Goal: Information Seeking & Learning: Learn about a topic

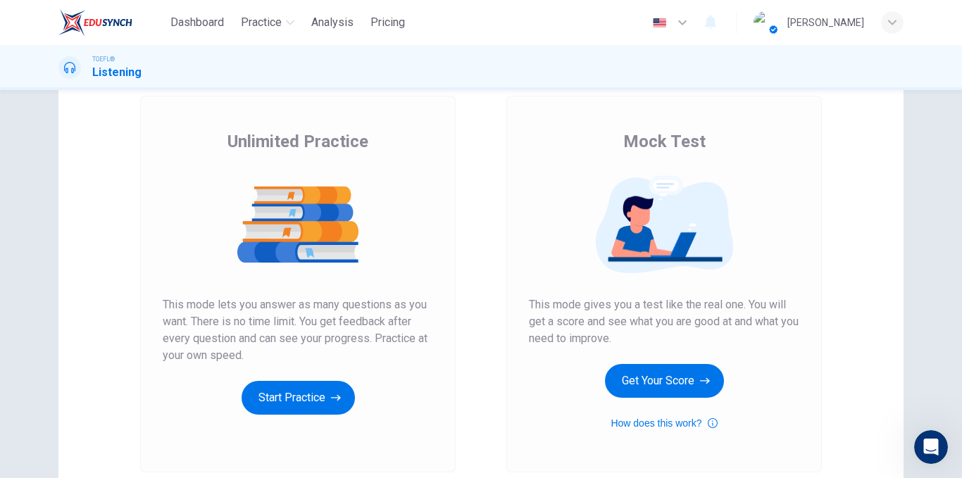
scroll to position [203, 0]
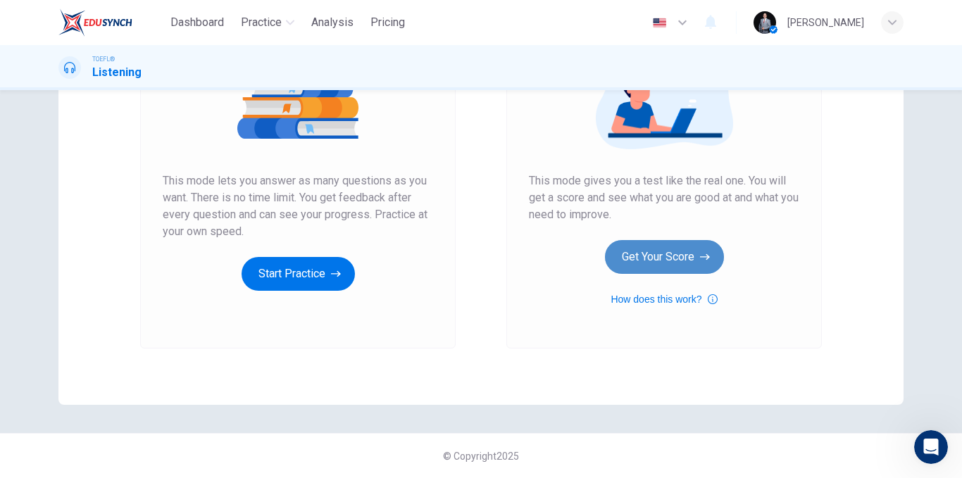
click at [646, 261] on button "Get Your Score" at bounding box center [664, 257] width 119 height 34
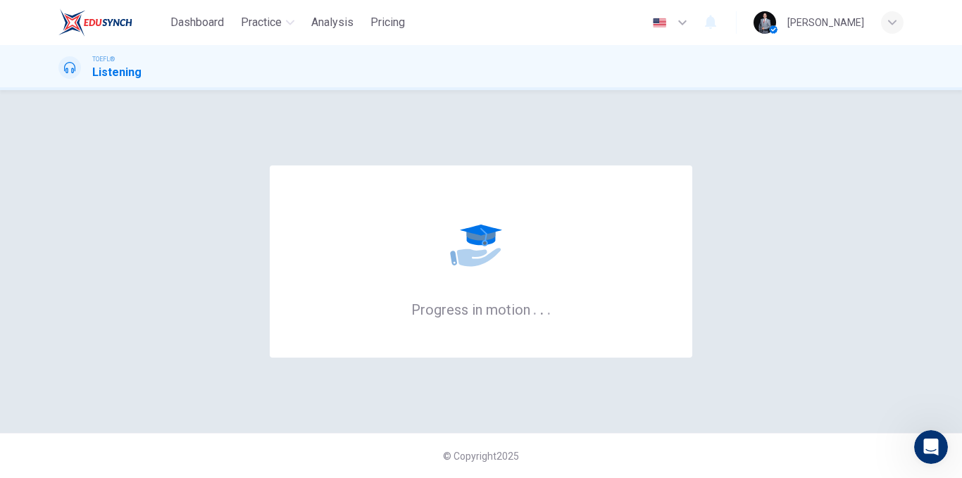
scroll to position [0, 0]
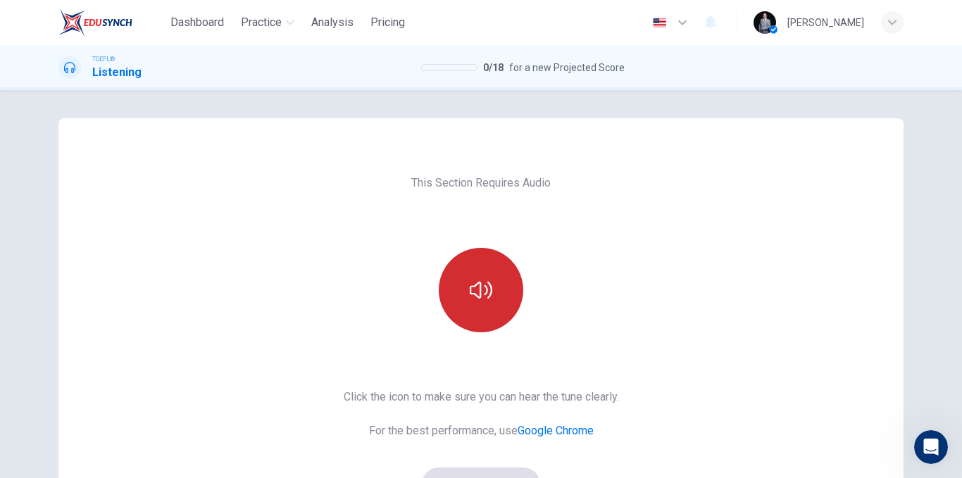
click at [471, 291] on icon "button" at bounding box center [481, 290] width 23 height 23
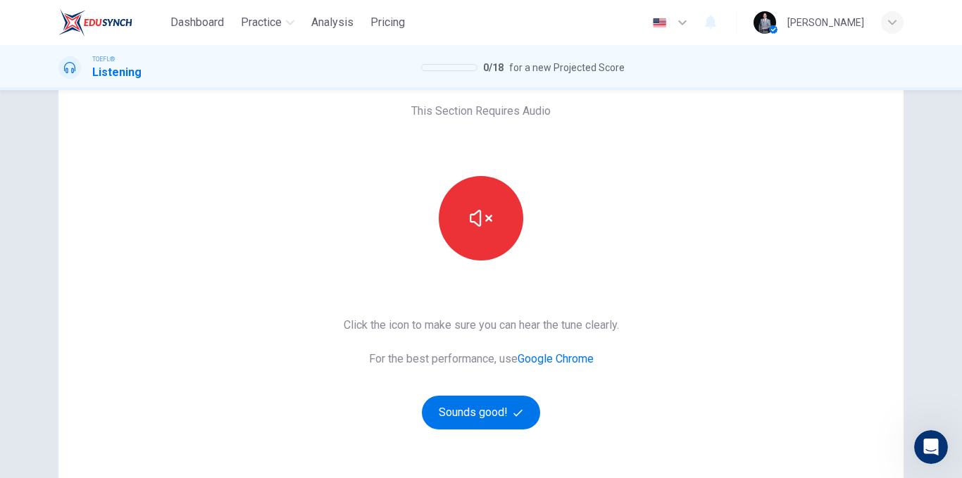
scroll to position [141, 0]
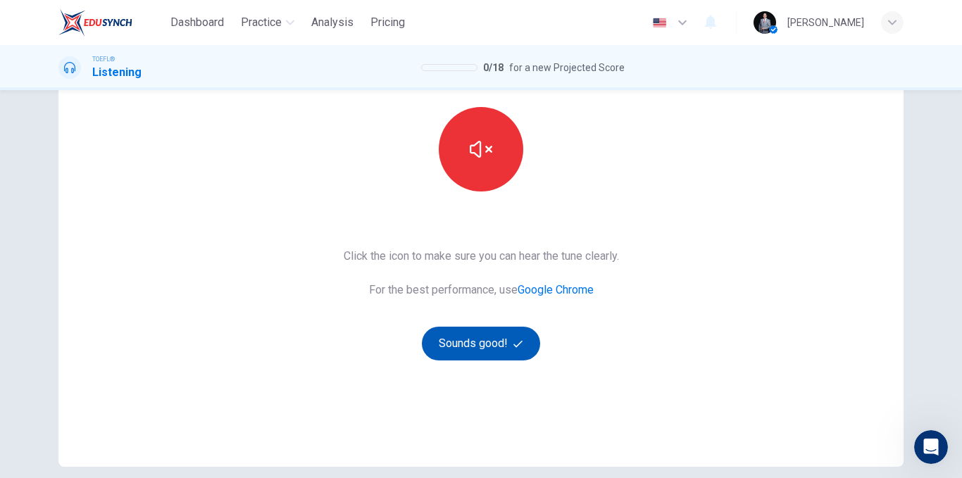
click at [486, 357] on button "Sounds good!" at bounding box center [481, 344] width 118 height 34
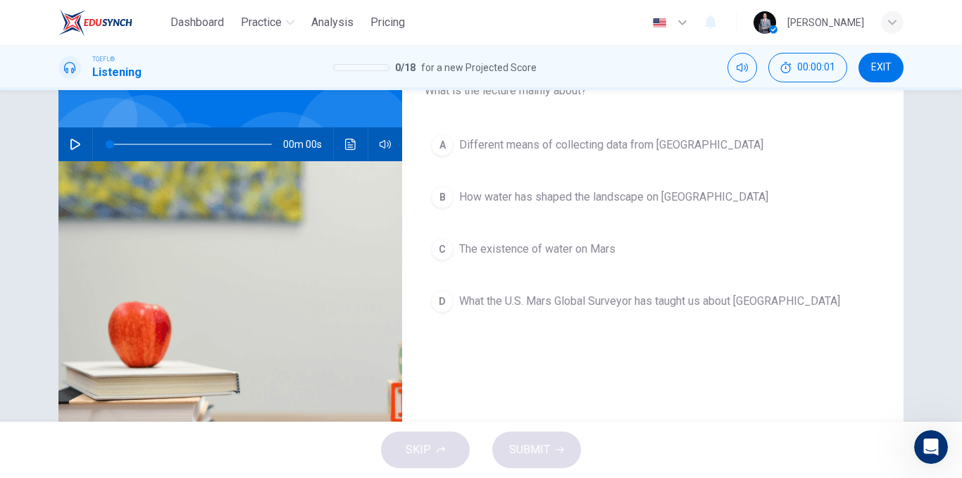
scroll to position [70, 0]
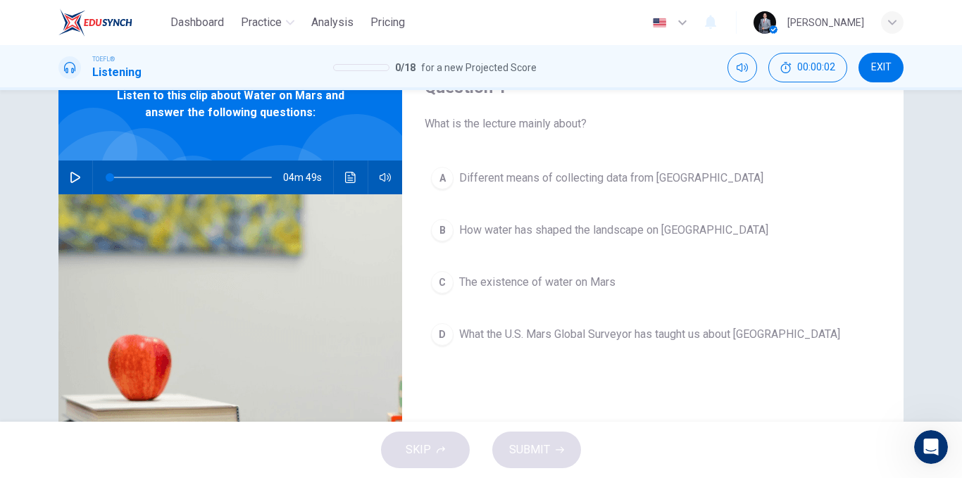
click at [82, 179] on button "button" at bounding box center [75, 178] width 23 height 34
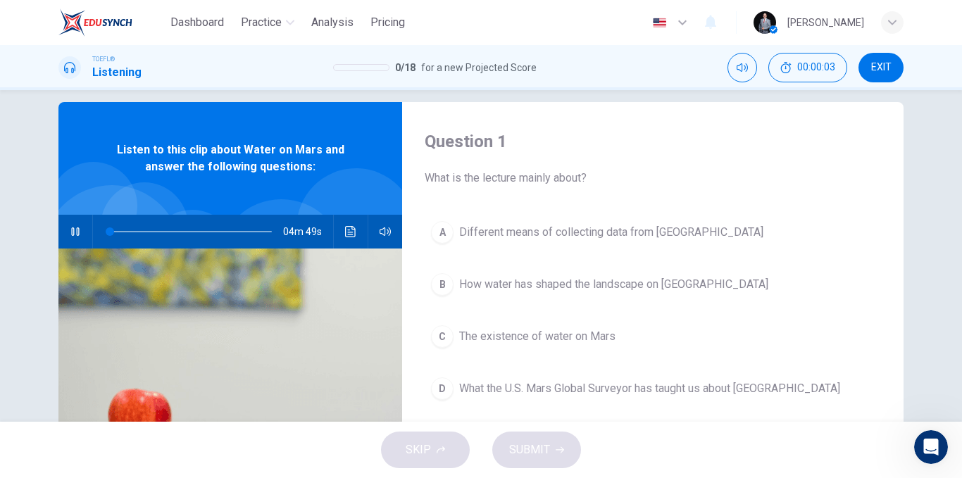
scroll to position [0, 0]
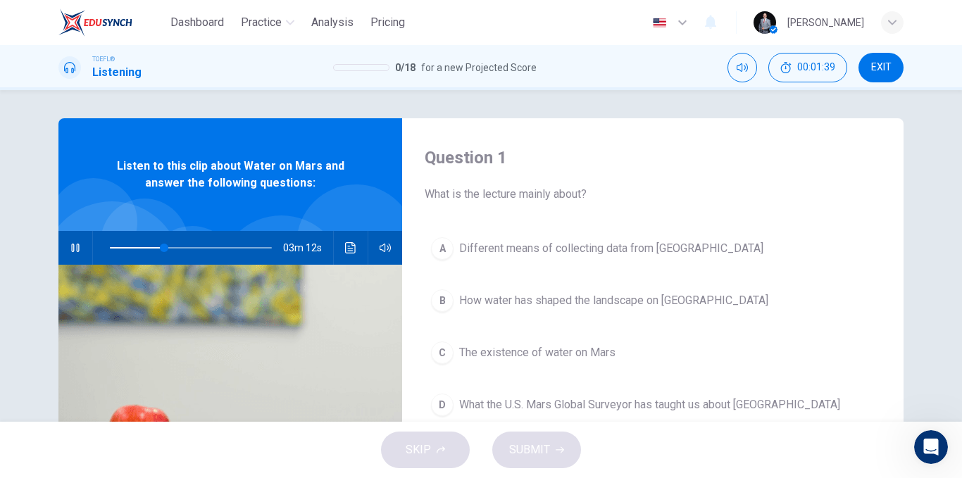
click at [559, 245] on span "Different means of collecting data from [GEOGRAPHIC_DATA]" at bounding box center [611, 248] width 304 height 17
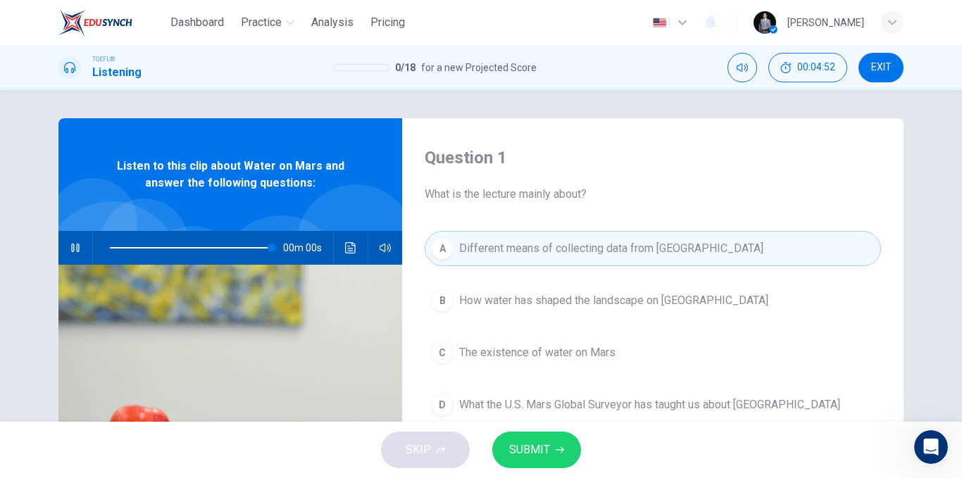
type input "0"
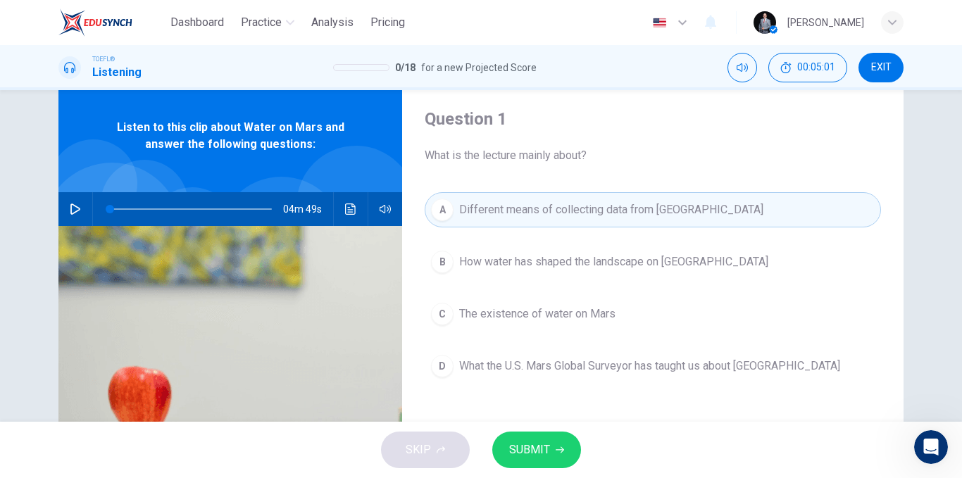
scroll to position [70, 0]
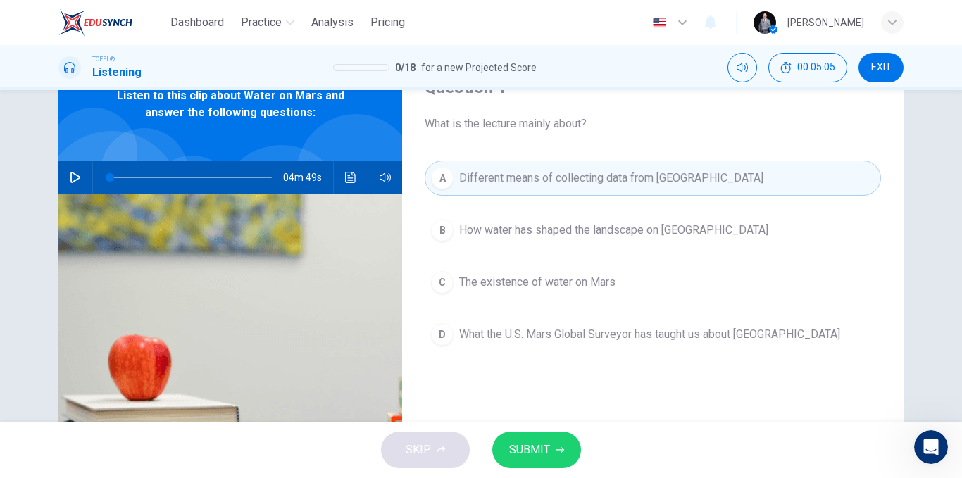
click at [643, 231] on span "How water has shaped the landscape on [GEOGRAPHIC_DATA]" at bounding box center [613, 230] width 309 height 17
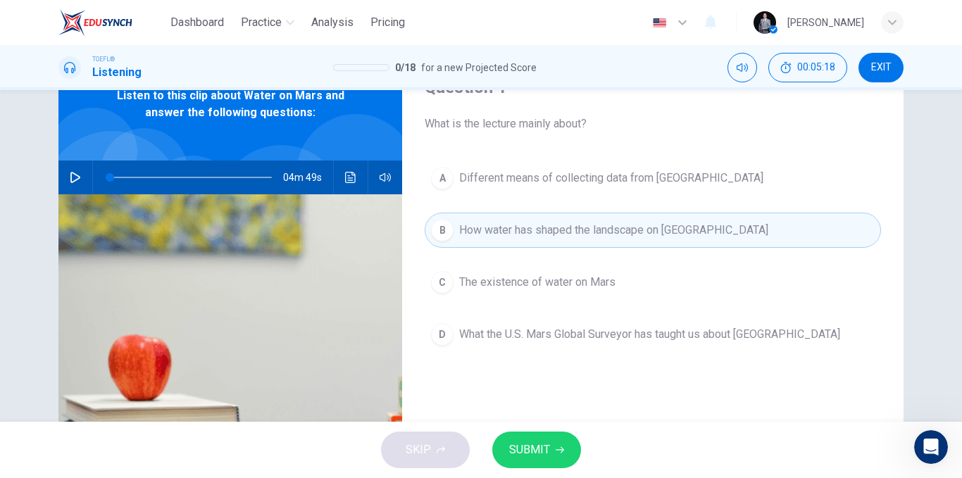
click at [522, 284] on span "The existence of water on Mars" at bounding box center [537, 282] width 156 height 17
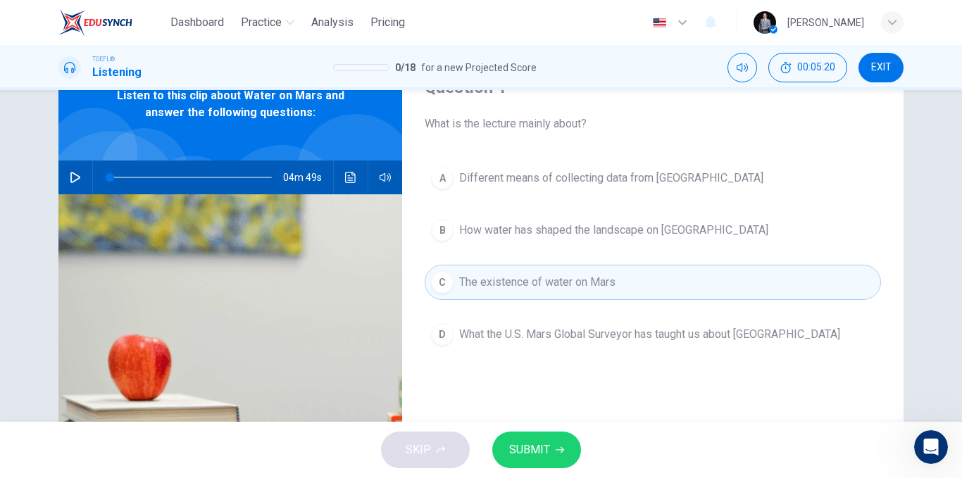
click at [551, 448] on button "SUBMIT" at bounding box center [536, 450] width 89 height 37
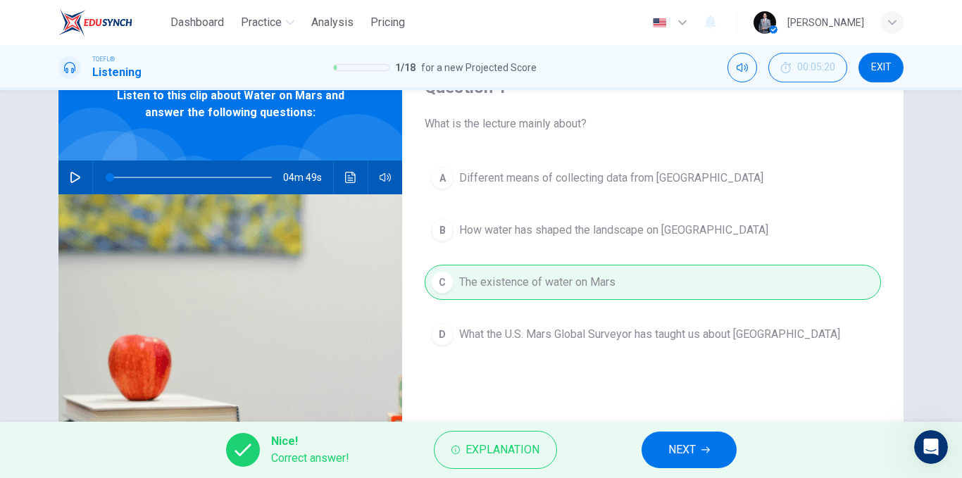
click at [682, 437] on button "NEXT" at bounding box center [688, 450] width 95 height 37
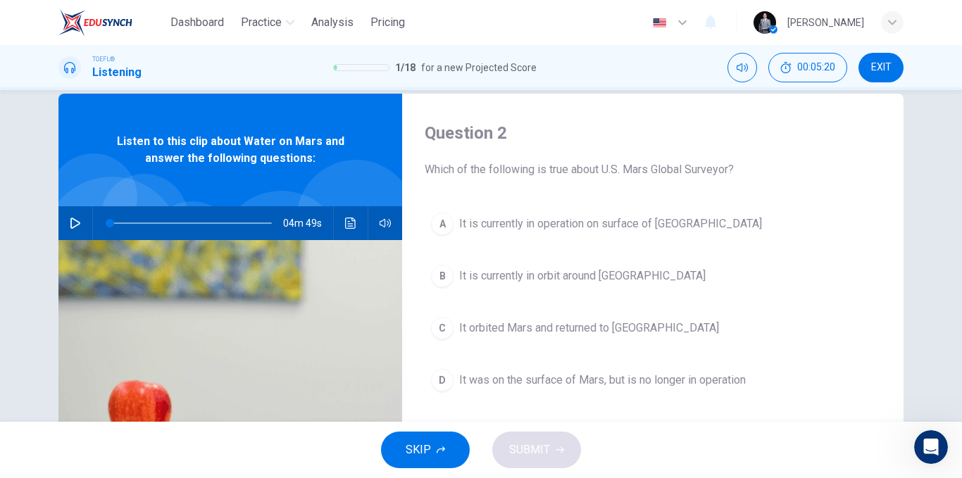
scroll to position [0, 0]
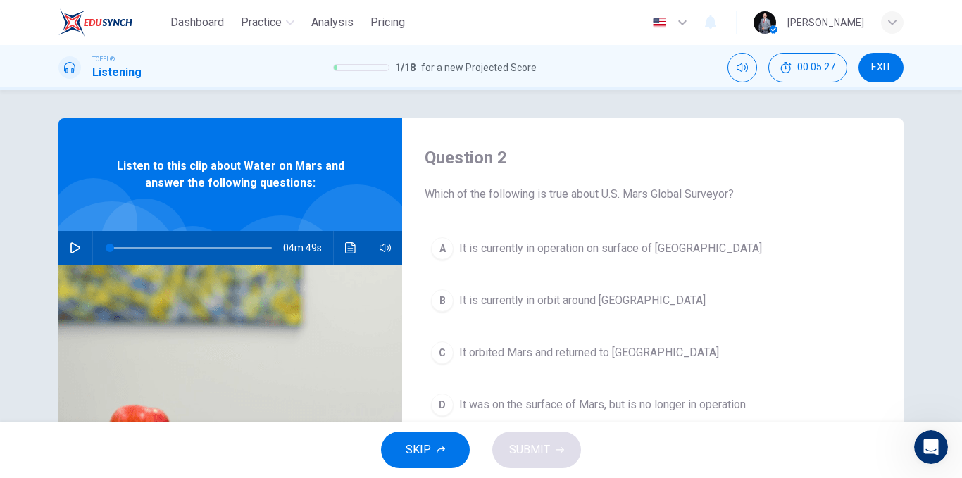
click at [652, 255] on span "It is currently in operation on surface of [GEOGRAPHIC_DATA]" at bounding box center [610, 248] width 303 height 17
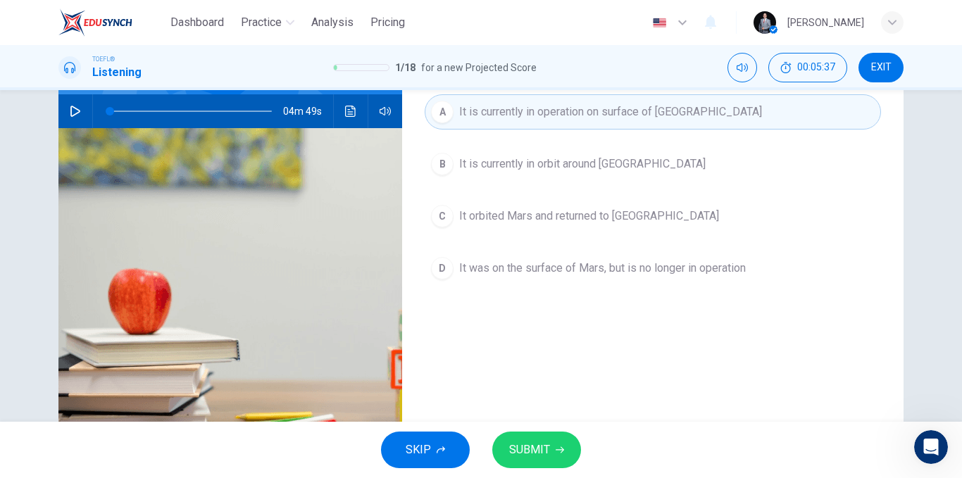
scroll to position [141, 0]
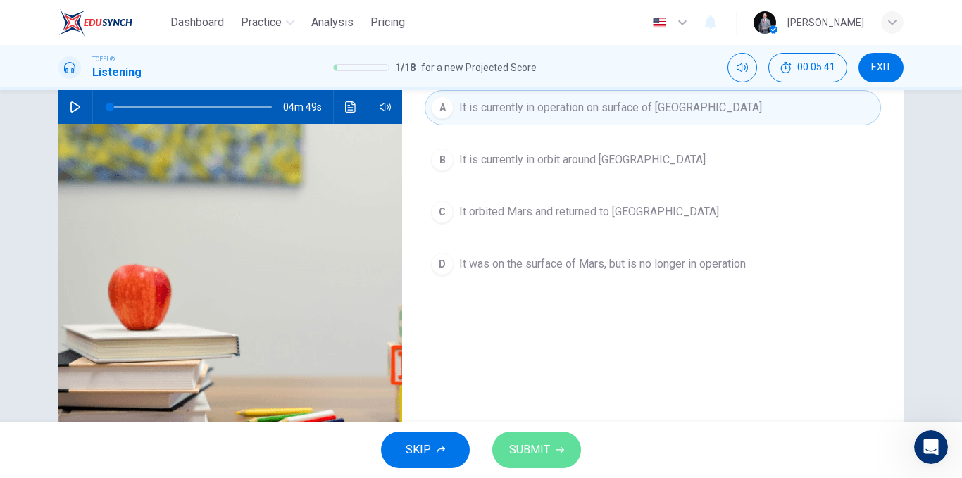
click at [560, 451] on icon "button" at bounding box center [559, 450] width 8 height 8
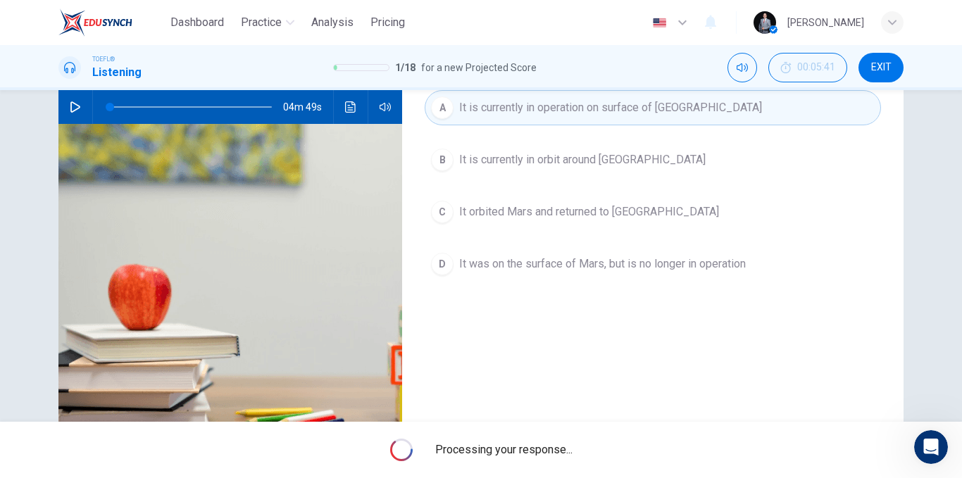
scroll to position [0, 0]
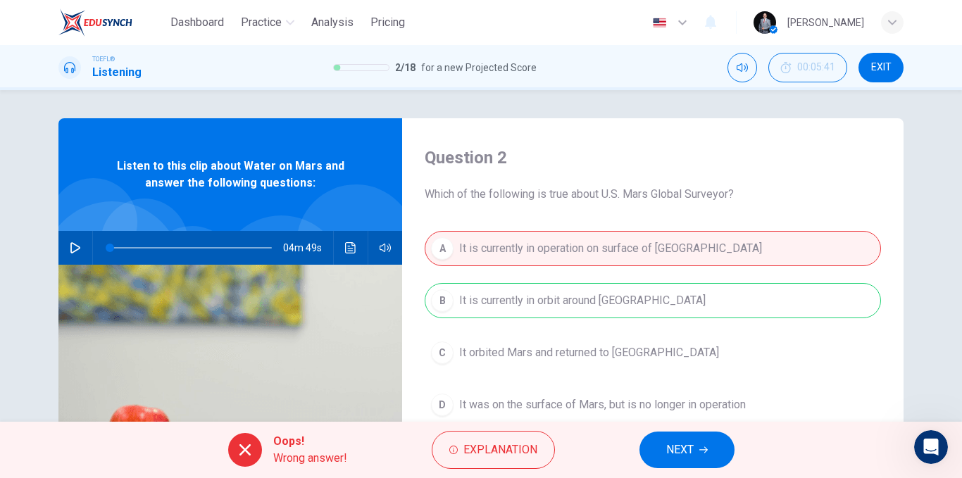
click at [686, 440] on span "NEXT" at bounding box center [679, 450] width 27 height 20
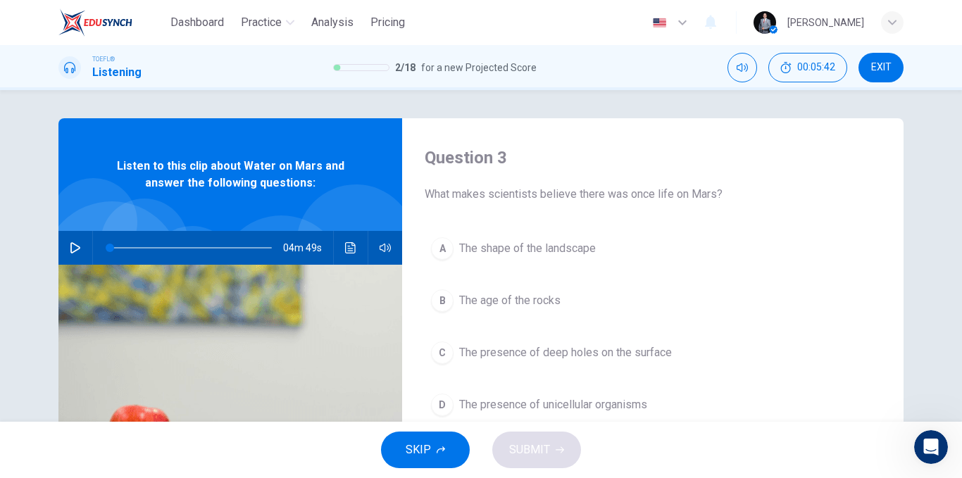
drag, startPoint x: 422, startPoint y: 192, endPoint x: 535, endPoint y: 195, distance: 113.4
click at [532, 195] on span "What makes scientists believe there was once life on Mars?" at bounding box center [653, 194] width 456 height 17
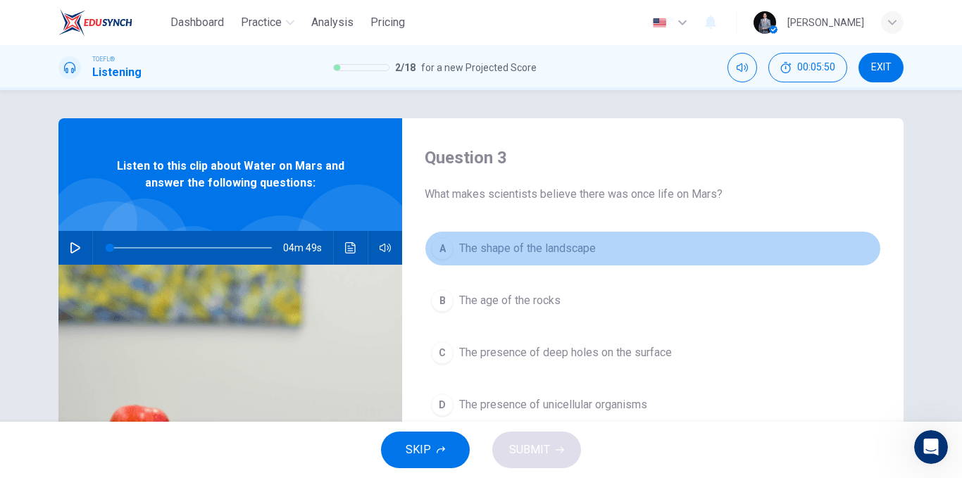
click at [582, 254] on span "The shape of the landscape" at bounding box center [527, 248] width 137 height 17
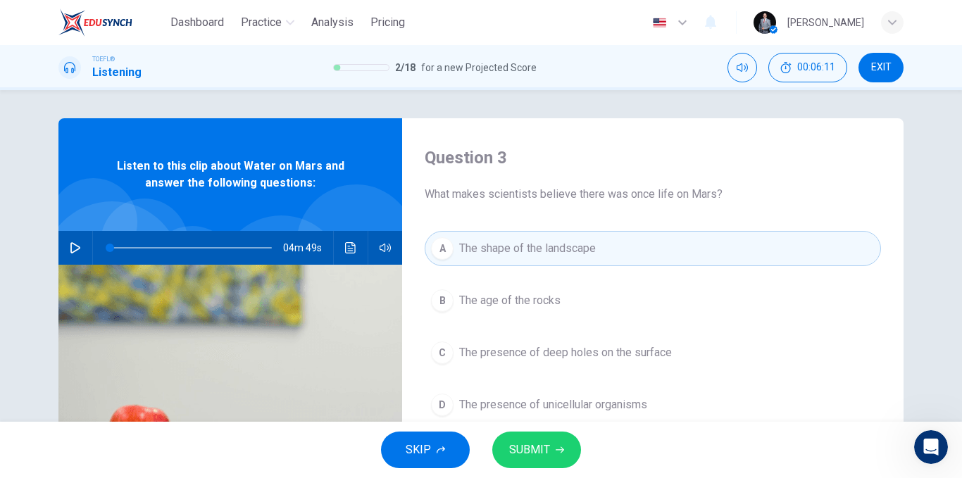
click at [535, 444] on span "SUBMIT" at bounding box center [529, 450] width 41 height 20
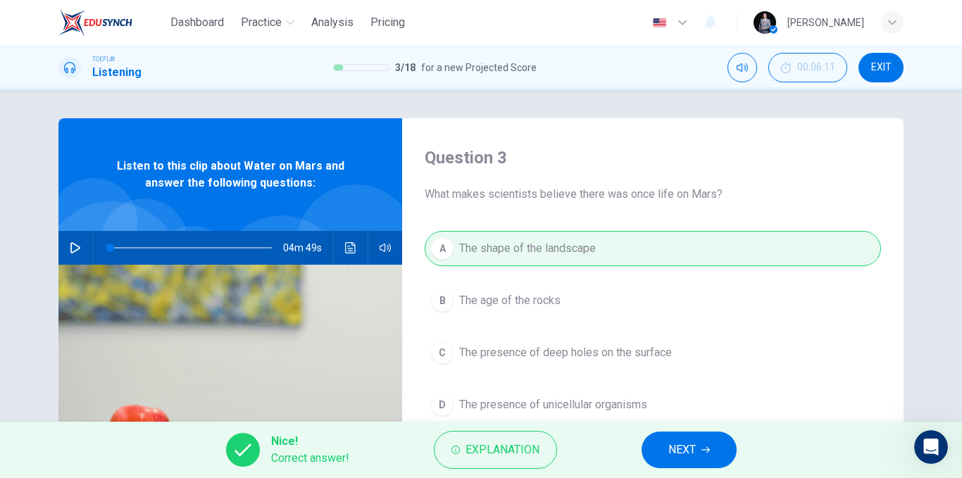
click at [673, 442] on span "NEXT" at bounding box center [681, 450] width 27 height 20
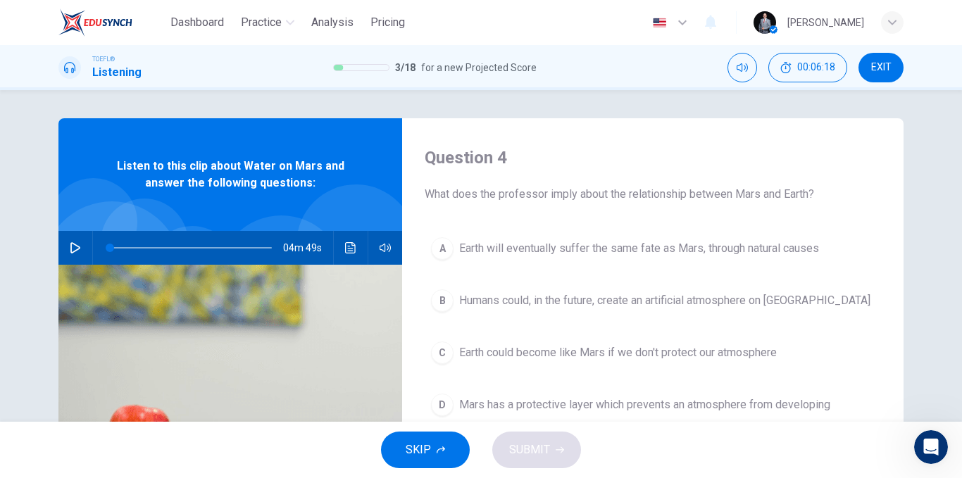
click at [698, 248] on span "Earth will eventually suffer the same fate as Mars, through natural causes" at bounding box center [639, 248] width 360 height 17
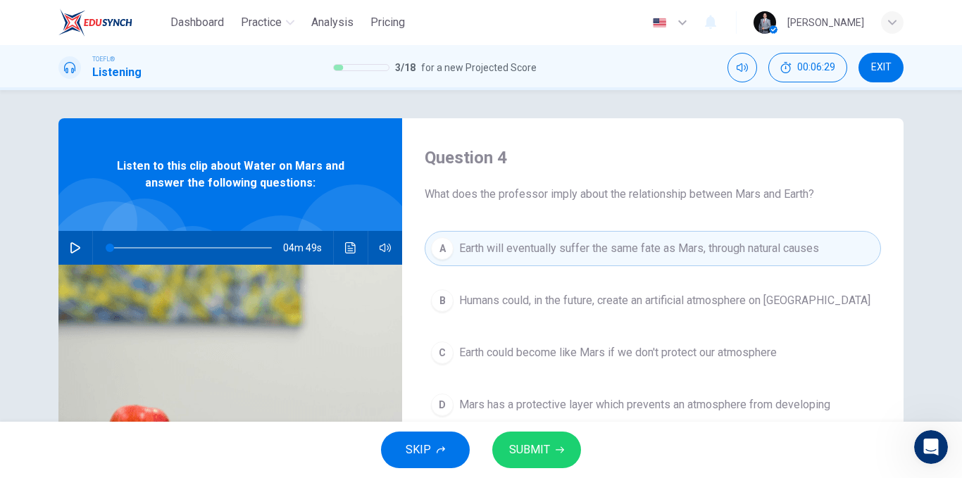
click at [563, 351] on span "Earth could become like Mars if we don't protect our atmosphere" at bounding box center [618, 352] width 318 height 17
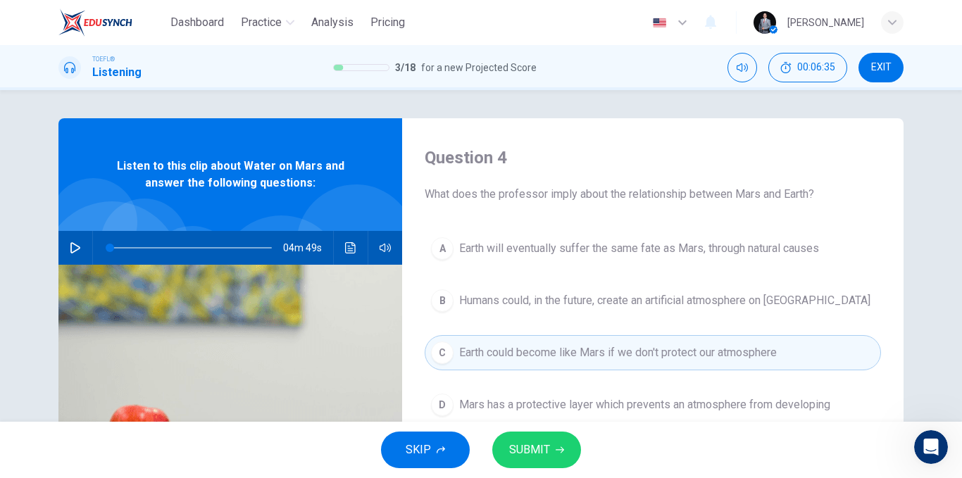
click at [541, 443] on span "SUBMIT" at bounding box center [529, 450] width 41 height 20
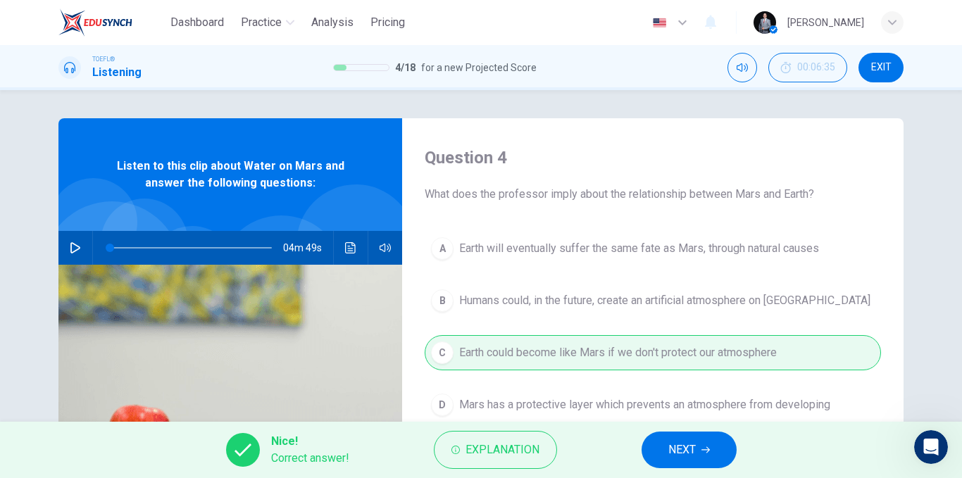
click at [674, 439] on button "NEXT" at bounding box center [688, 450] width 95 height 37
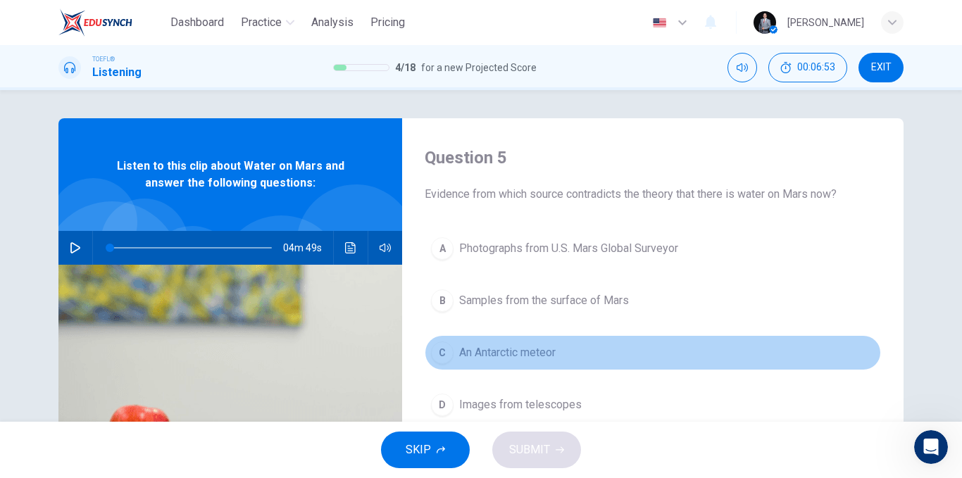
click at [528, 358] on span "An Antarctic meteor" at bounding box center [507, 352] width 96 height 17
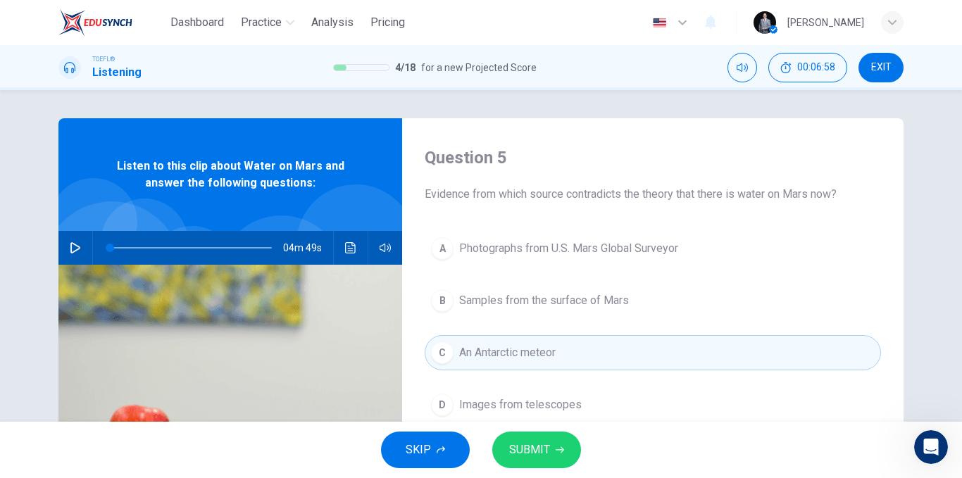
click at [560, 415] on button "D Images from telescopes" at bounding box center [653, 404] width 456 height 35
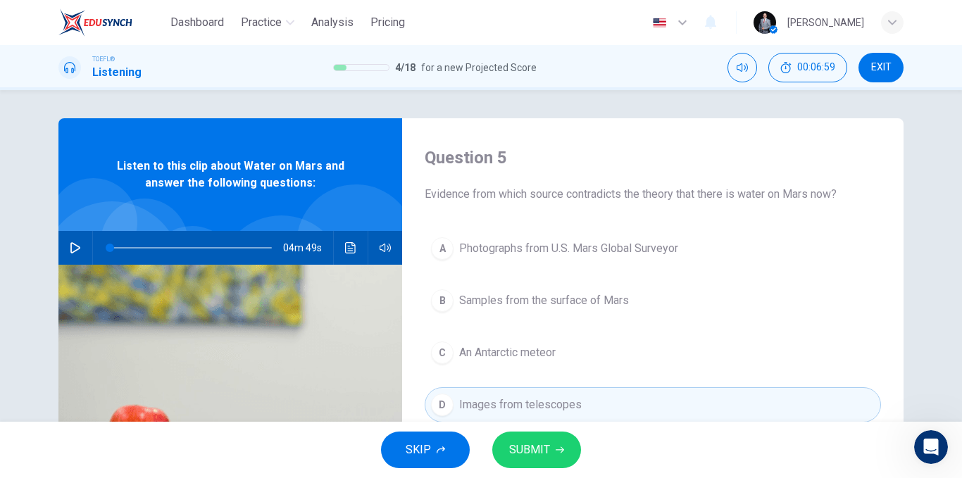
click at [545, 451] on span "SUBMIT" at bounding box center [529, 450] width 41 height 20
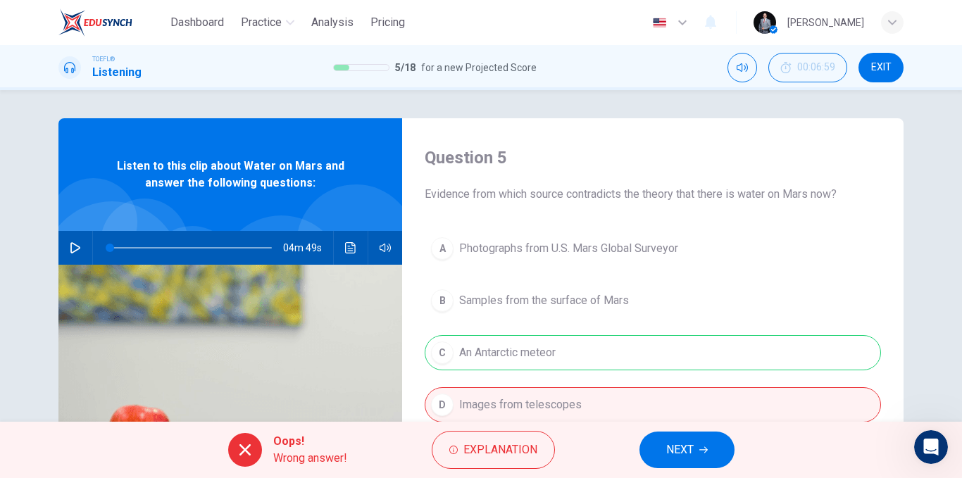
click at [566, 353] on div "A Photographs from U.S. Mars Global Surveyor B Samples from the surface of Mars…" at bounding box center [653, 341] width 456 height 220
click at [672, 445] on span "NEXT" at bounding box center [679, 450] width 27 height 20
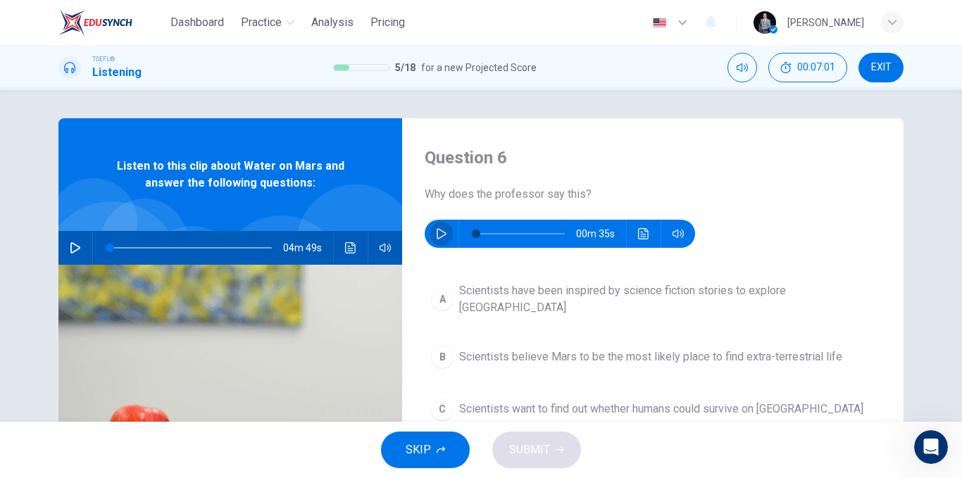
click at [448, 232] on button "button" at bounding box center [441, 234] width 23 height 28
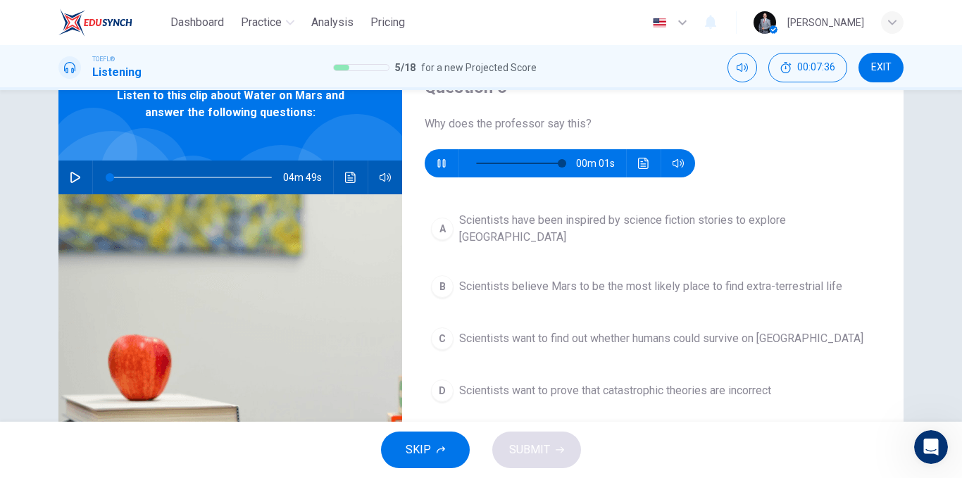
type input "0"
click at [721, 222] on span "Scientists have been inspired by science fiction stories to explore [GEOGRAPHIC…" at bounding box center [666, 229] width 415 height 34
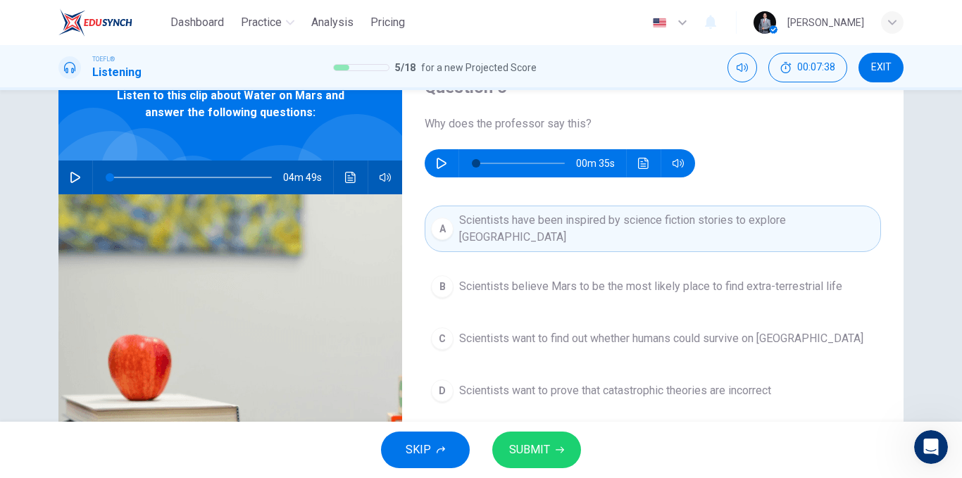
click at [558, 446] on icon "button" at bounding box center [559, 450] width 8 height 8
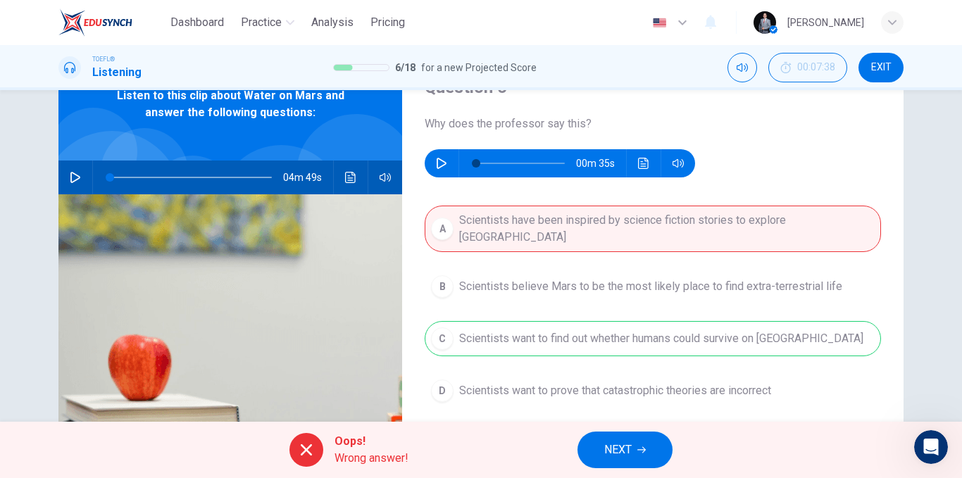
click at [634, 451] on button "NEXT" at bounding box center [624, 450] width 95 height 37
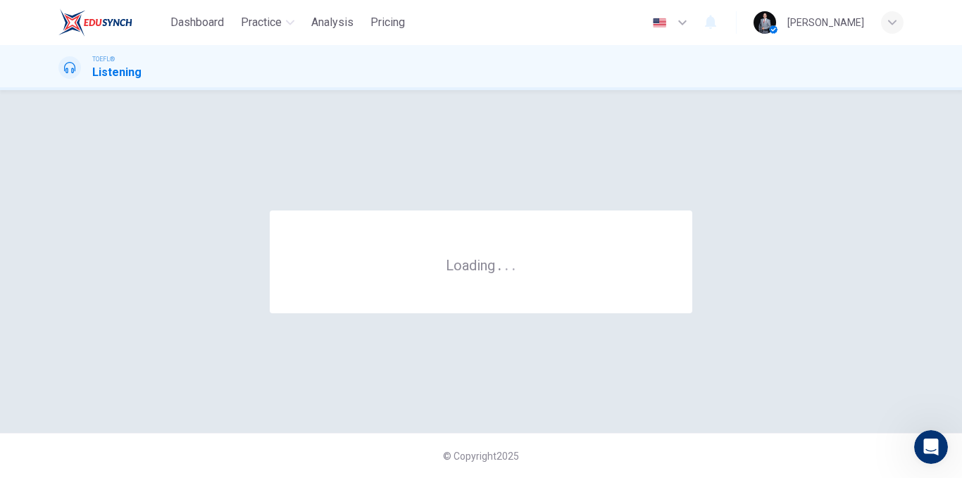
scroll to position [0, 0]
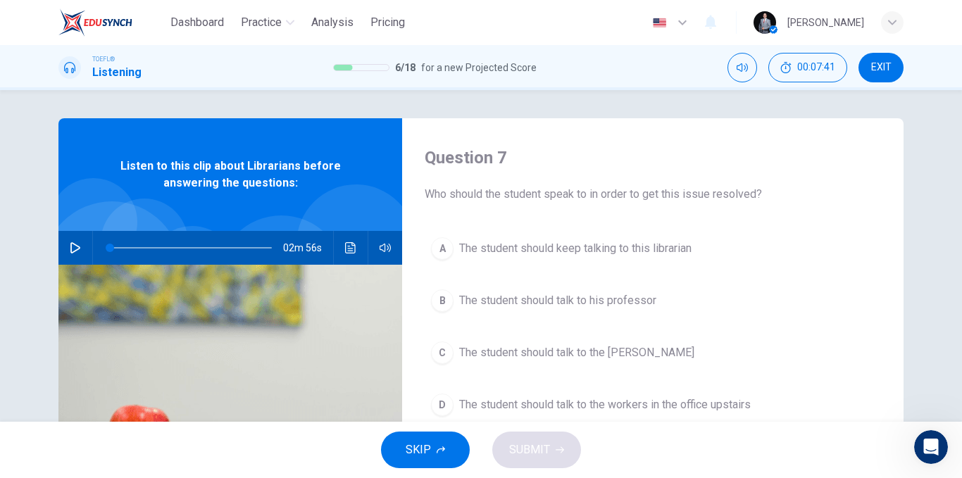
click at [77, 245] on icon "button" at bounding box center [75, 247] width 11 height 11
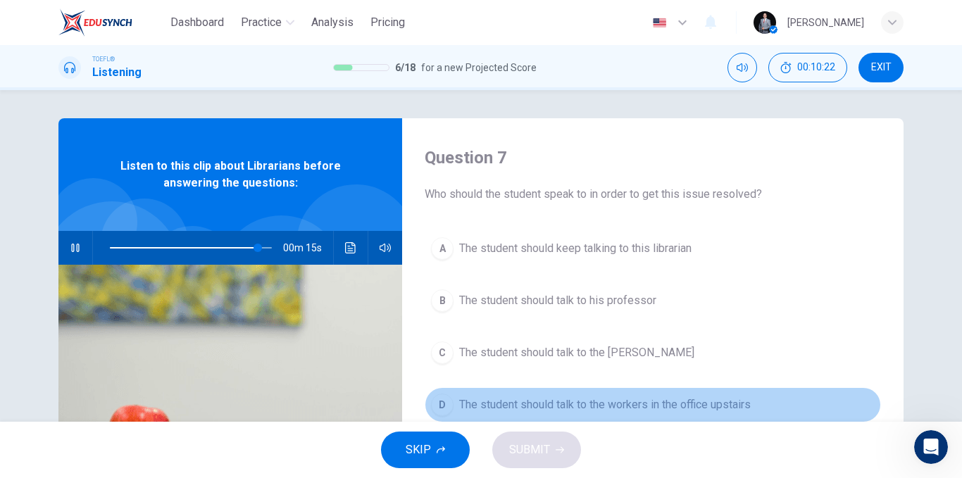
click at [539, 404] on span "The student should talk to the workers in the office upstairs" at bounding box center [604, 404] width 291 height 17
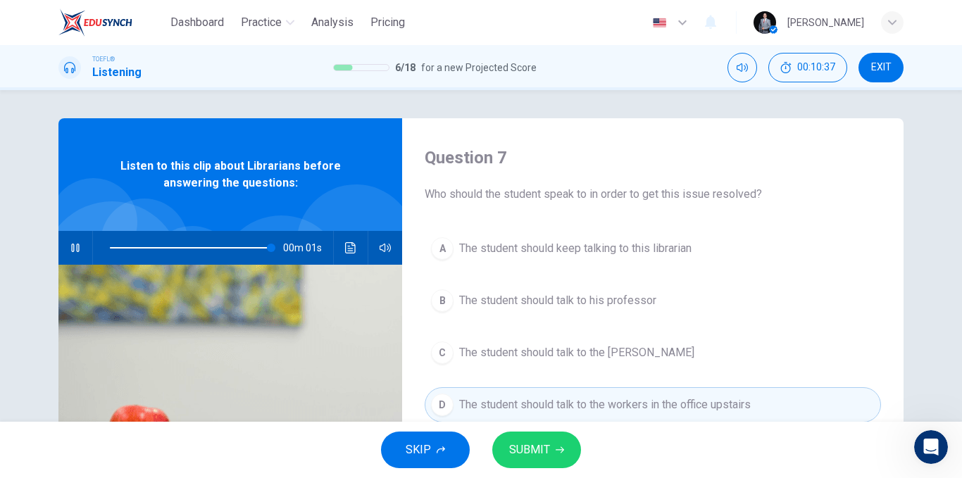
click at [543, 445] on span "SUBMIT" at bounding box center [529, 450] width 41 height 20
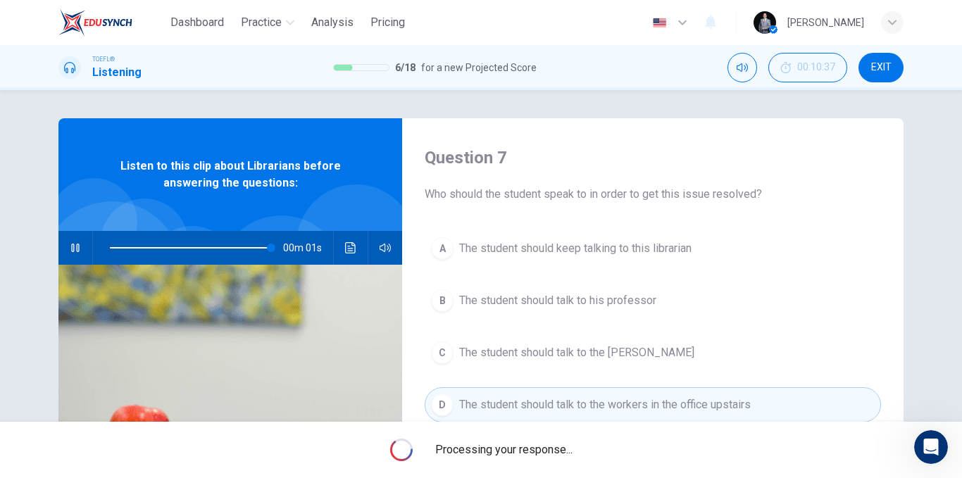
type input "0"
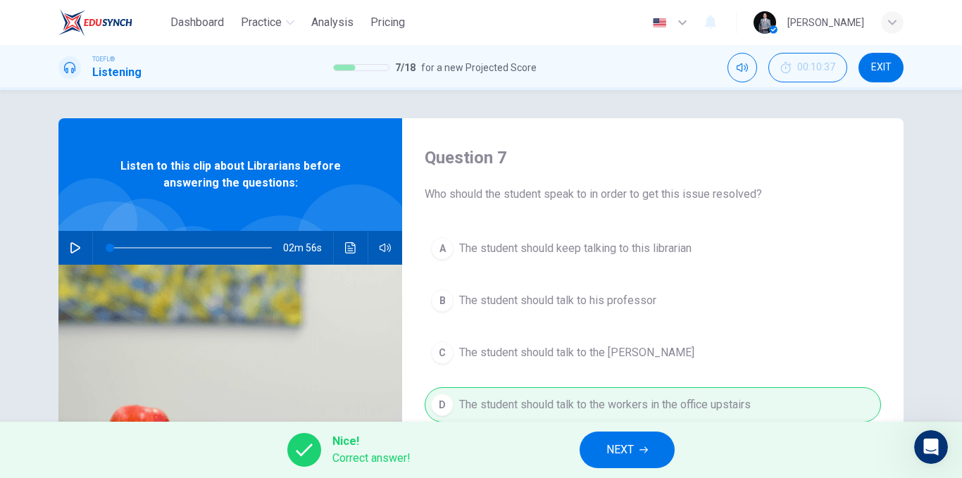
click at [644, 438] on button "NEXT" at bounding box center [626, 450] width 95 height 37
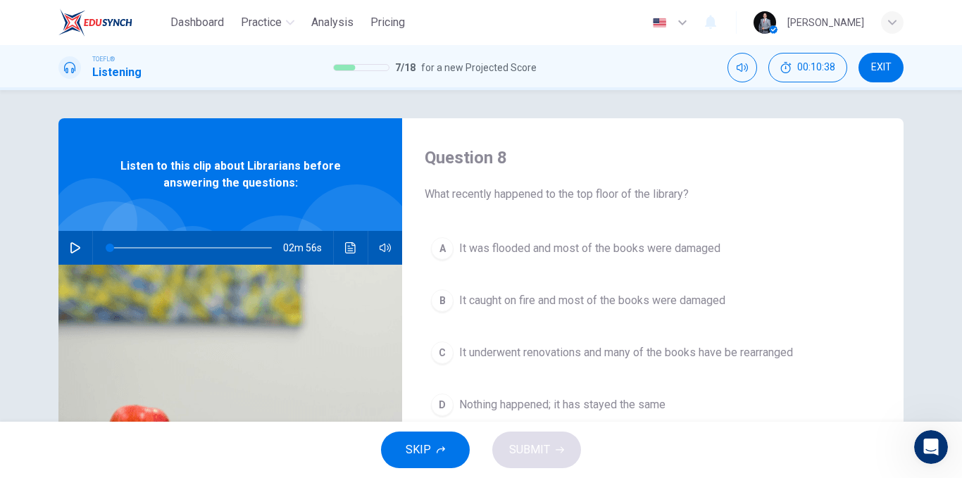
drag, startPoint x: 434, startPoint y: 194, endPoint x: 553, endPoint y: 209, distance: 119.9
click at [553, 209] on div "Question 8 What recently happened to the top floor of the library? A It was flo…" at bounding box center [652, 362] width 501 height 489
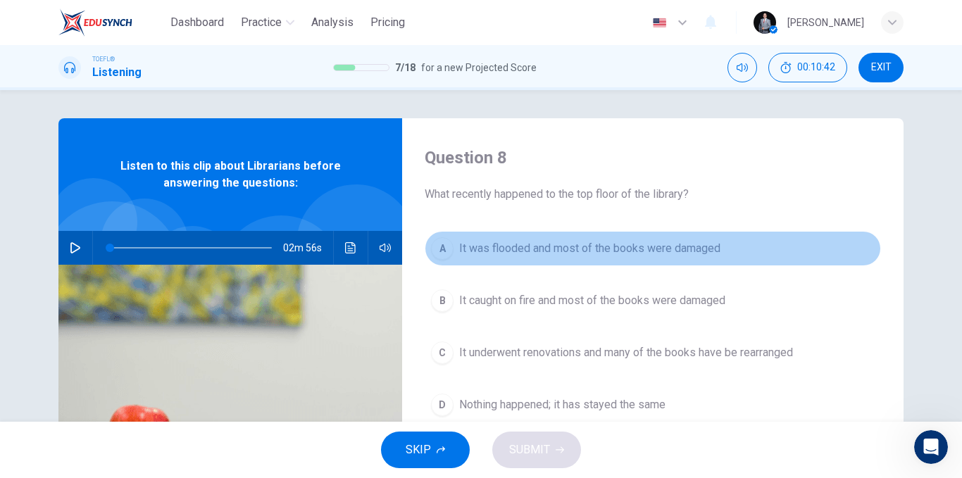
click at [546, 248] on span "It was flooded and most of the books were damaged" at bounding box center [589, 248] width 261 height 17
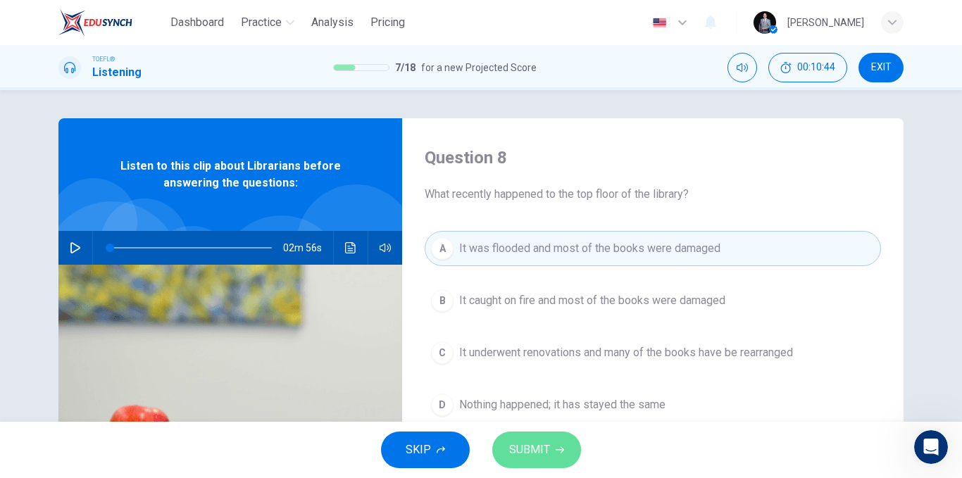
click at [544, 447] on span "SUBMIT" at bounding box center [529, 450] width 41 height 20
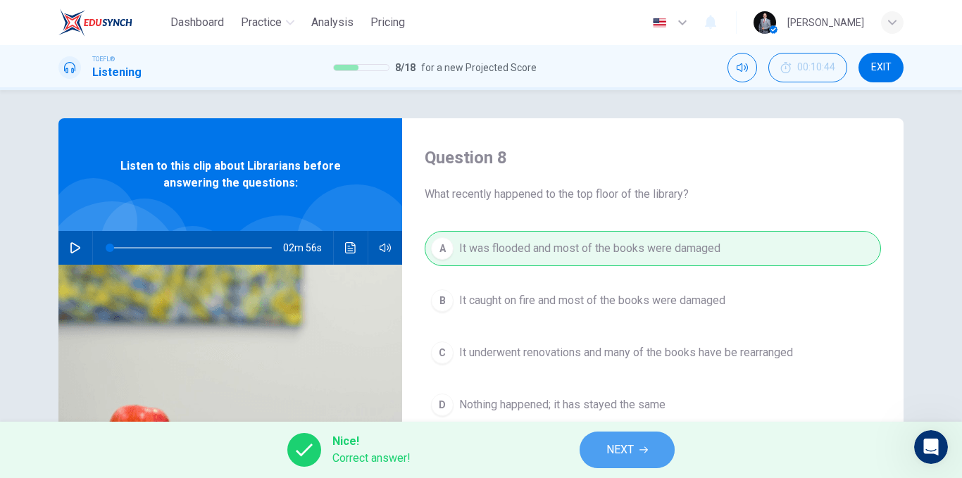
click at [596, 457] on button "NEXT" at bounding box center [626, 450] width 95 height 37
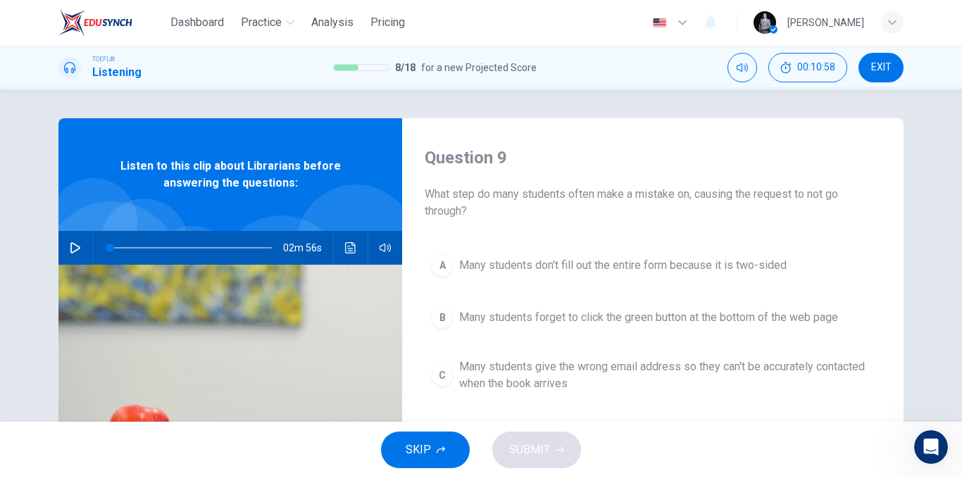
scroll to position [70, 0]
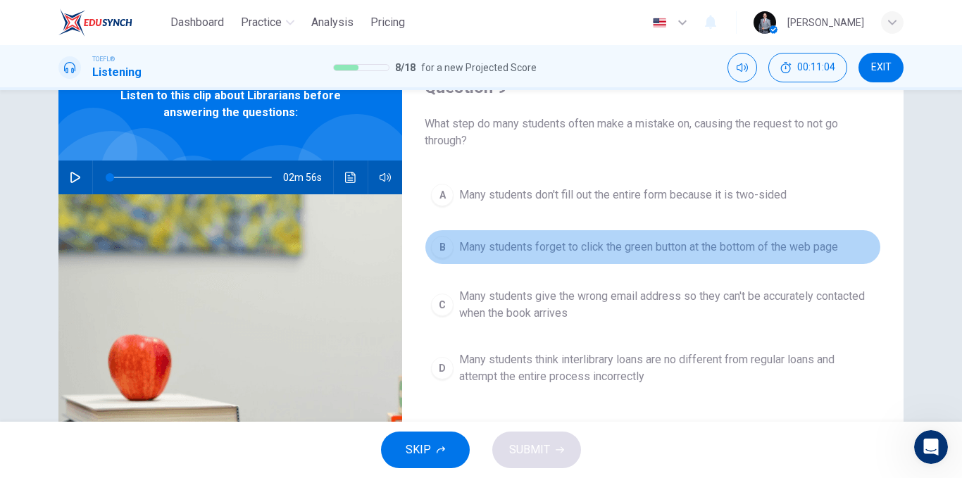
click at [739, 249] on span "Many students forget to click the green button at the bottom of the web page" at bounding box center [648, 247] width 379 height 17
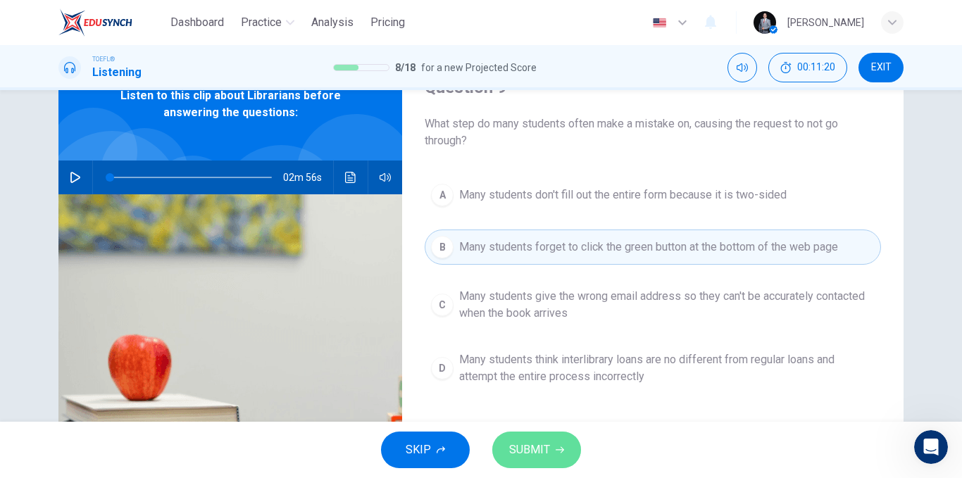
click at [557, 451] on icon "button" at bounding box center [559, 450] width 8 height 8
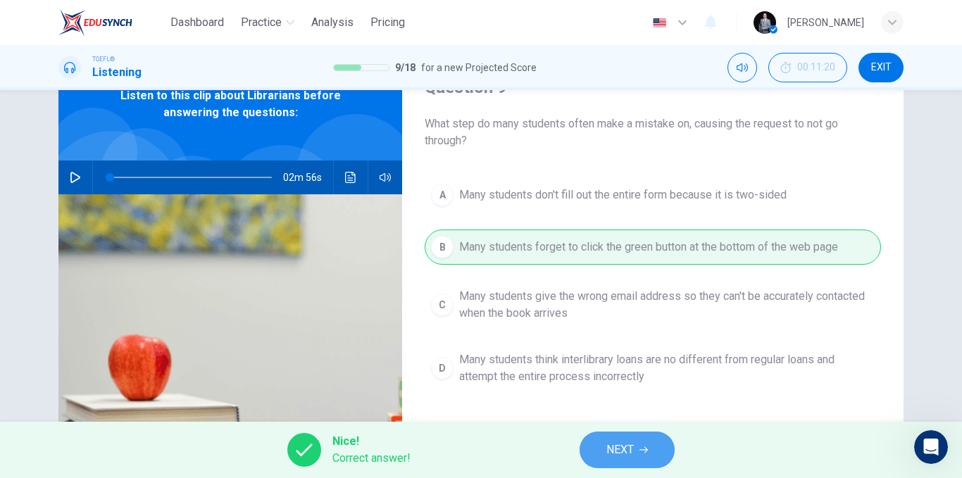
click at [600, 464] on button "NEXT" at bounding box center [626, 450] width 95 height 37
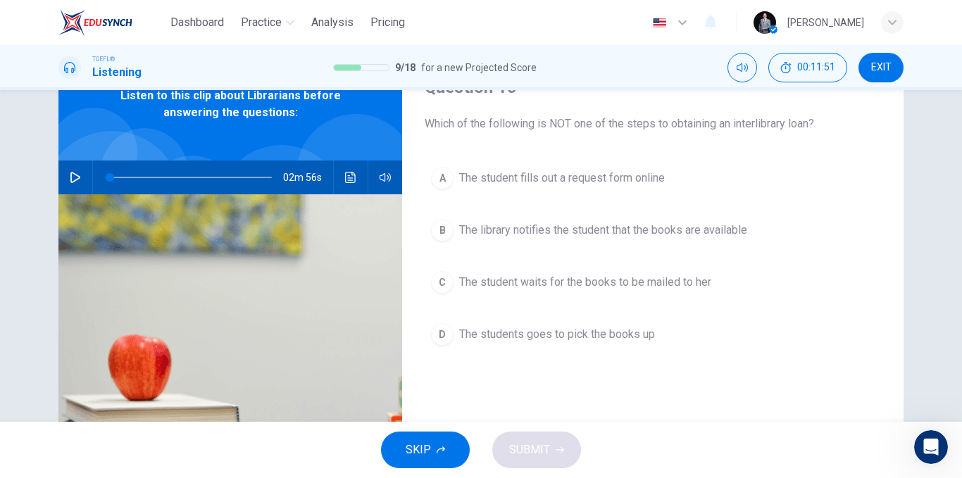
drag, startPoint x: 456, startPoint y: 124, endPoint x: 556, endPoint y: 110, distance: 101.7
click at [546, 110] on div "Question 10 Which of the following is NOT one of the steps to obtaining an inte…" at bounding box center [653, 104] width 456 height 56
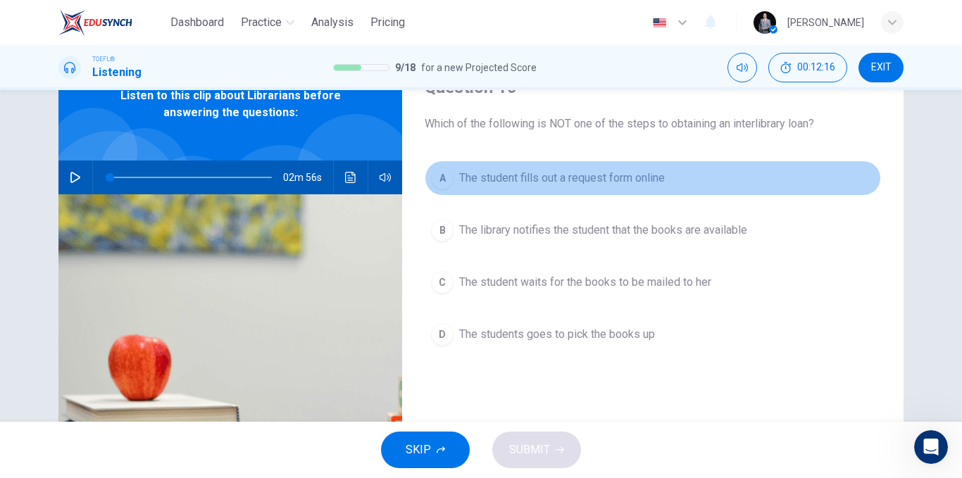
click at [653, 181] on span "The student fills out a request form online" at bounding box center [562, 178] width 206 height 17
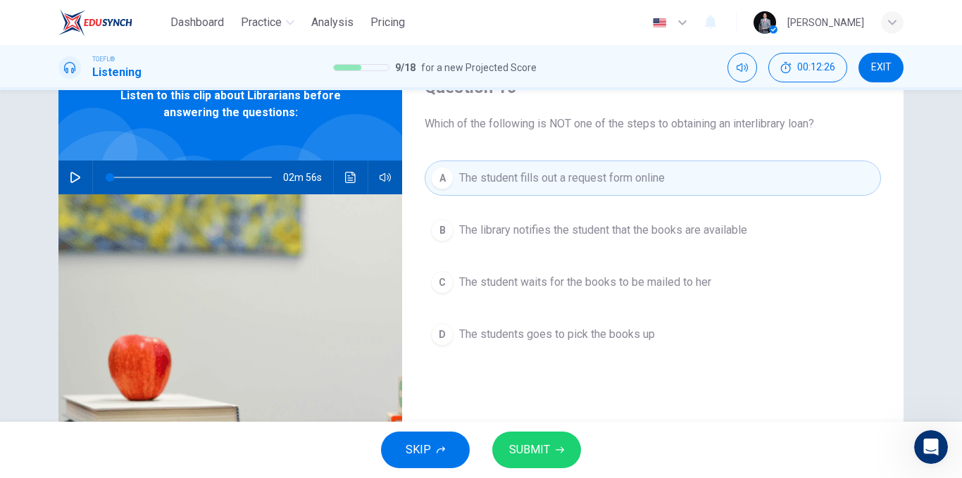
click at [571, 291] on button "C The student waits for the books to be mailed to her" at bounding box center [653, 282] width 456 height 35
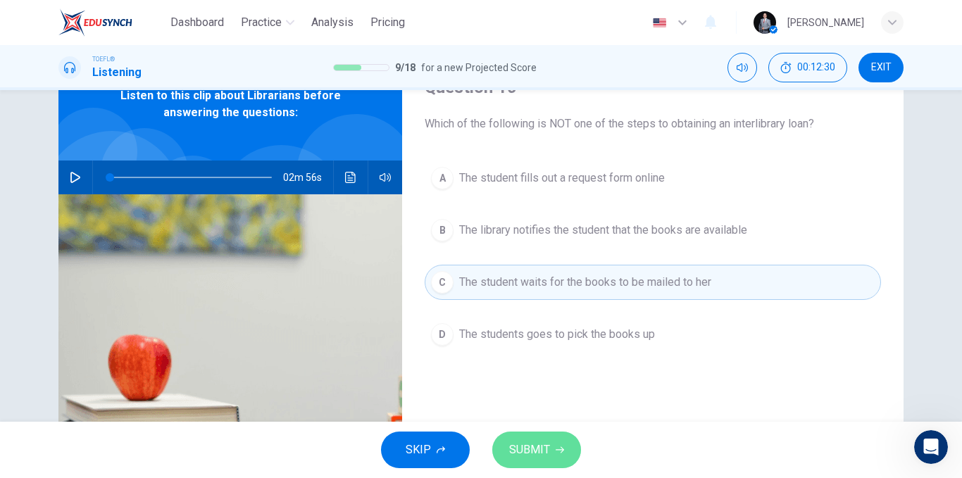
click at [555, 441] on button "SUBMIT" at bounding box center [536, 450] width 89 height 37
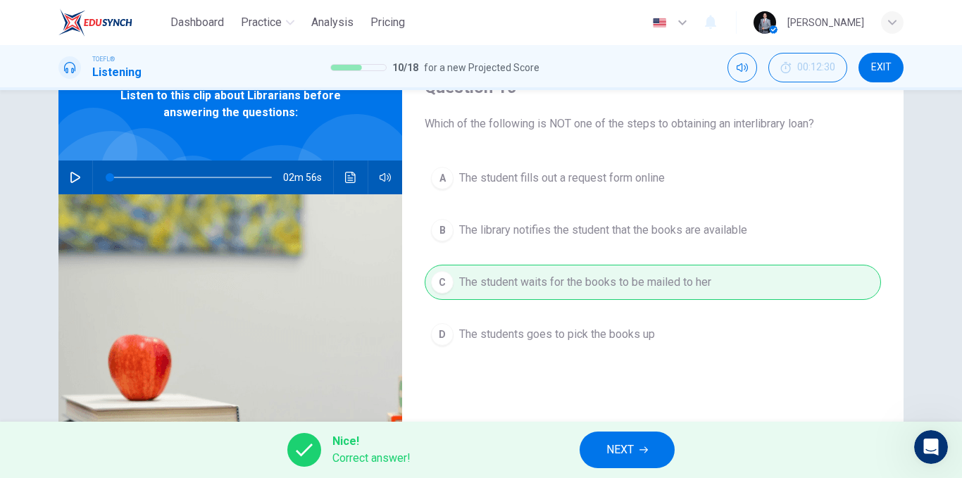
click at [612, 449] on span "NEXT" at bounding box center [619, 450] width 27 height 20
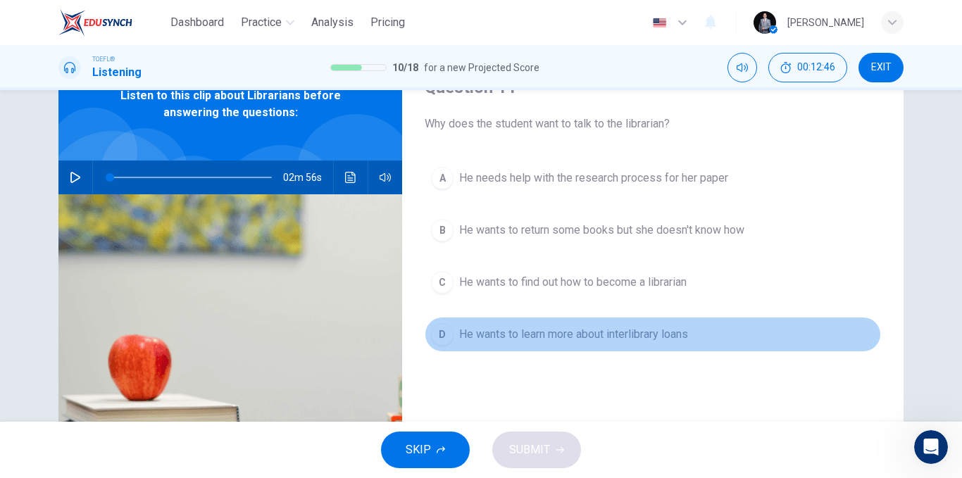
click at [609, 337] on span "He wants to learn more about interlibrary loans" at bounding box center [573, 334] width 229 height 17
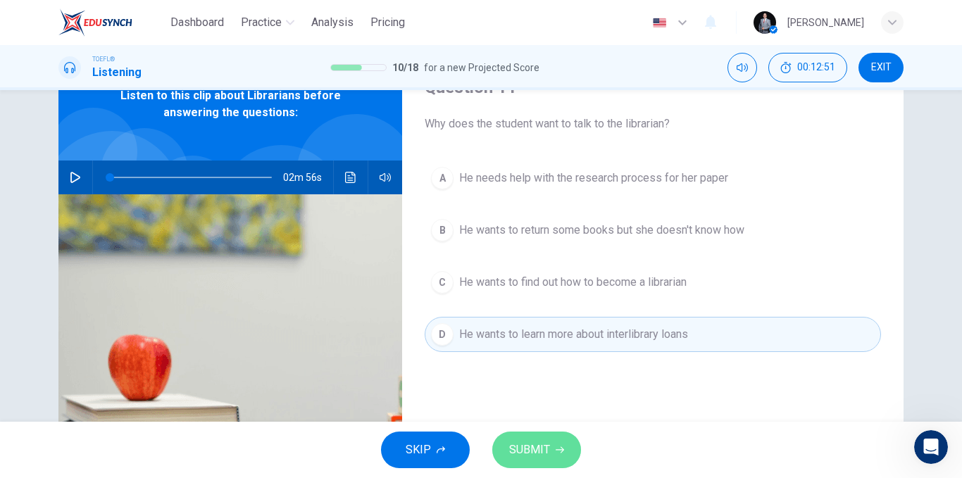
click at [568, 453] on button "SUBMIT" at bounding box center [536, 450] width 89 height 37
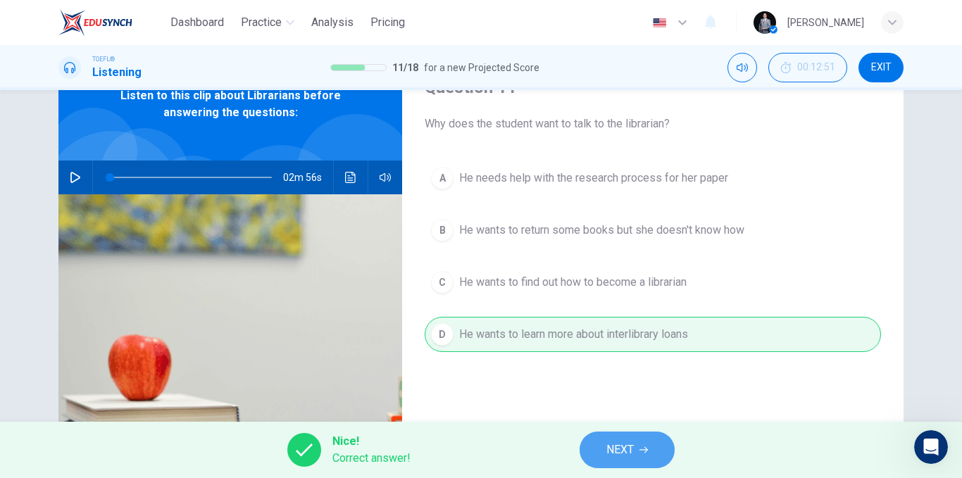
click at [620, 439] on button "NEXT" at bounding box center [626, 450] width 95 height 37
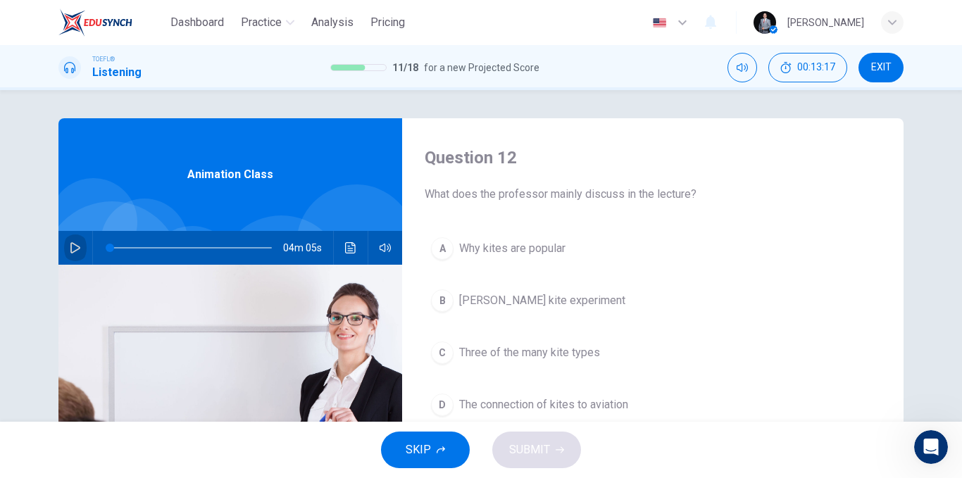
click at [74, 240] on button "button" at bounding box center [75, 248] width 23 height 34
type input "0"
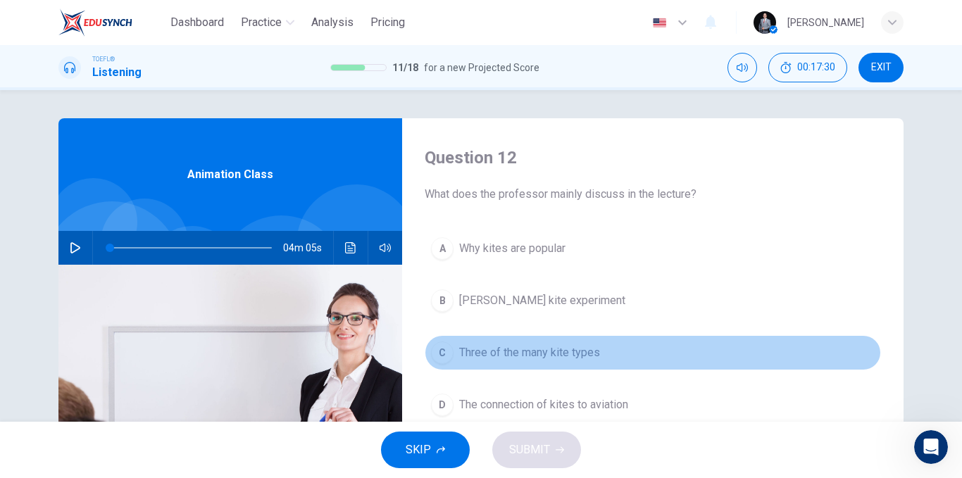
click at [586, 358] on span "Three of the many kite types" at bounding box center [529, 352] width 141 height 17
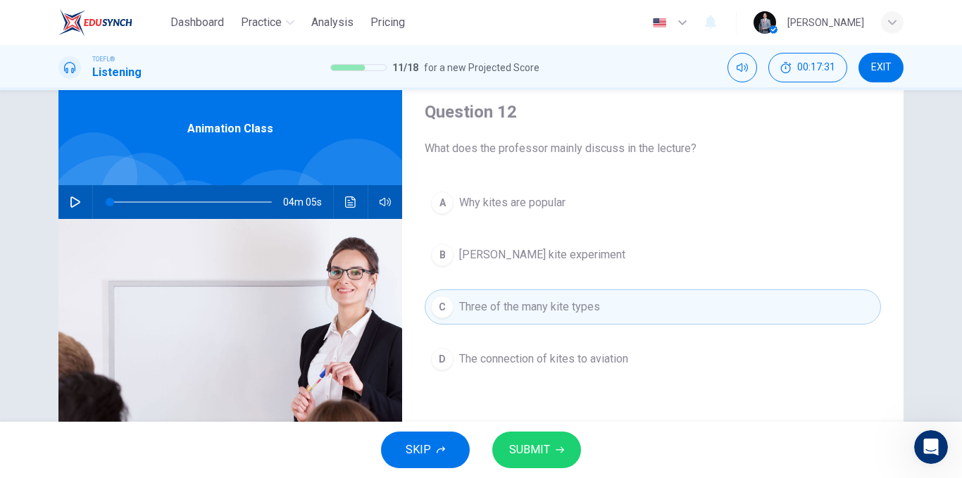
scroll to position [70, 0]
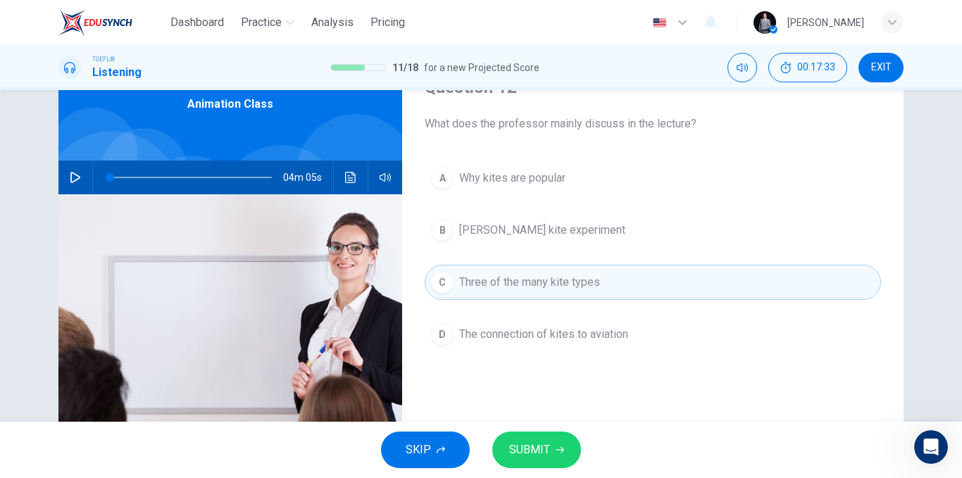
click at [535, 437] on button "SUBMIT" at bounding box center [536, 450] width 89 height 37
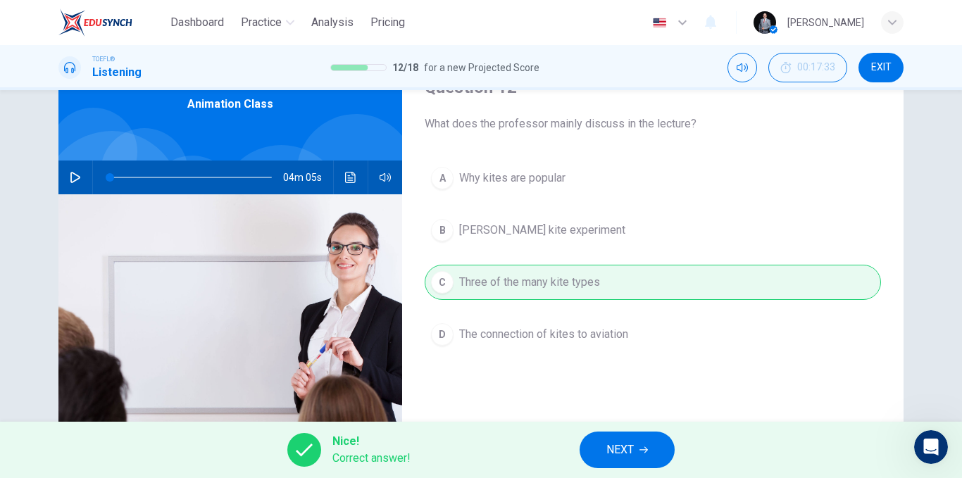
click at [602, 442] on button "NEXT" at bounding box center [626, 450] width 95 height 37
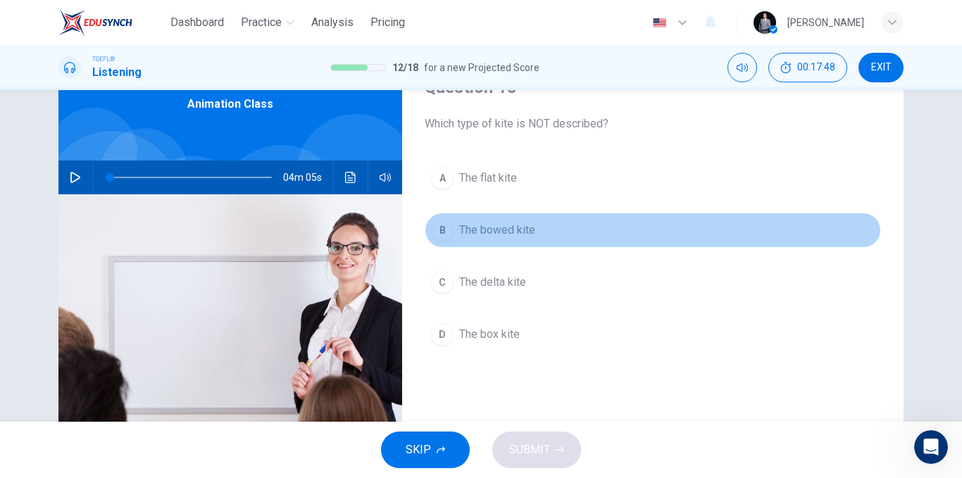
click at [498, 232] on span "The bowed kite" at bounding box center [497, 230] width 76 height 17
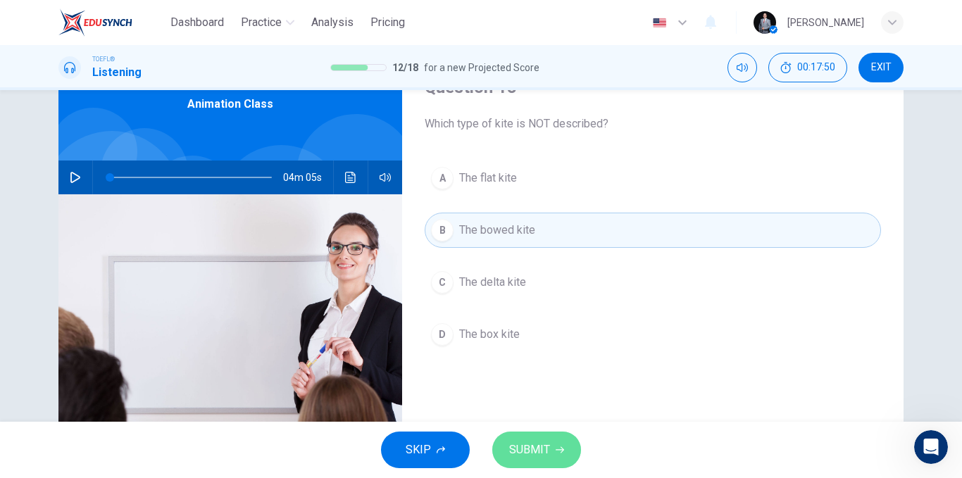
click at [532, 446] on span "SUBMIT" at bounding box center [529, 450] width 41 height 20
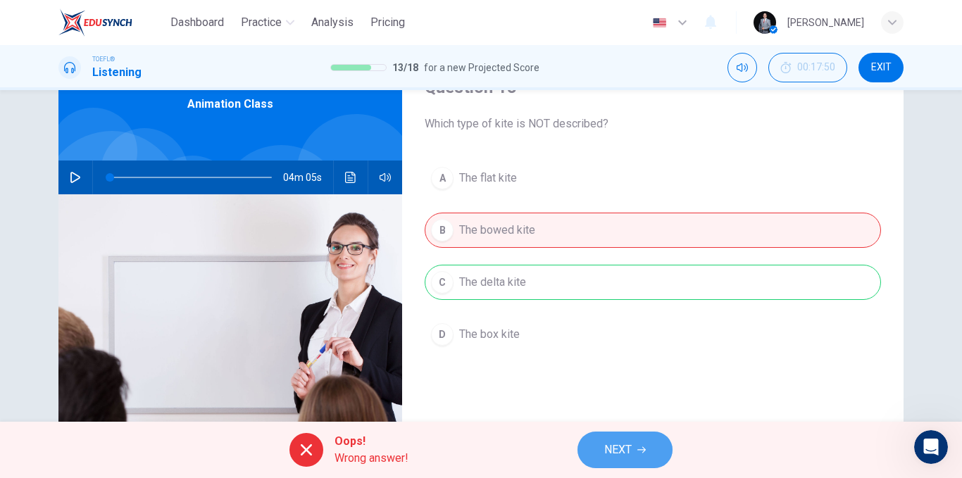
click at [627, 458] on span "NEXT" at bounding box center [617, 450] width 27 height 20
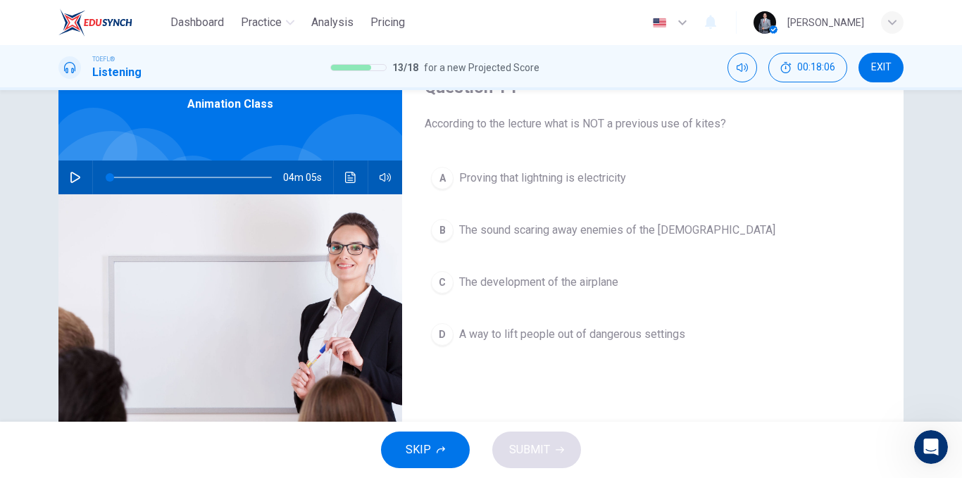
click at [516, 327] on span "A way to lift people out of dangerous settings" at bounding box center [572, 334] width 226 height 17
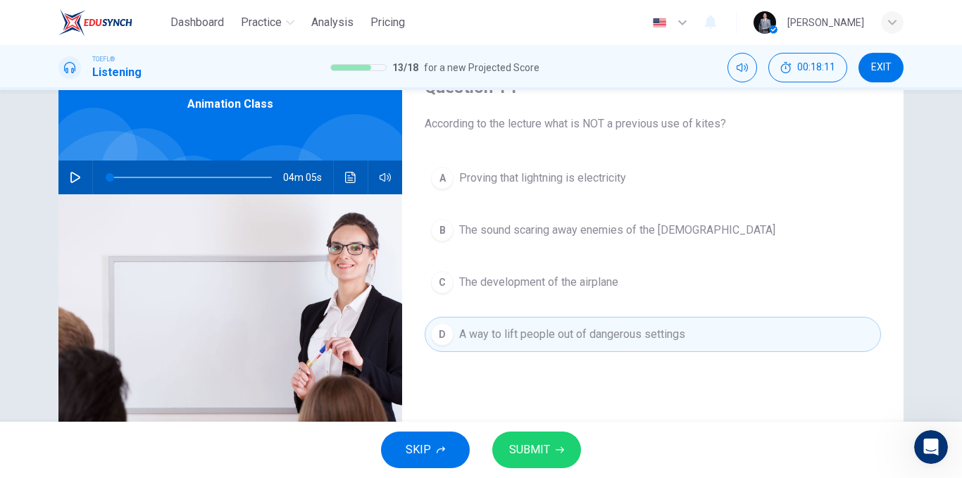
click at [551, 448] on button "SUBMIT" at bounding box center [536, 450] width 89 height 37
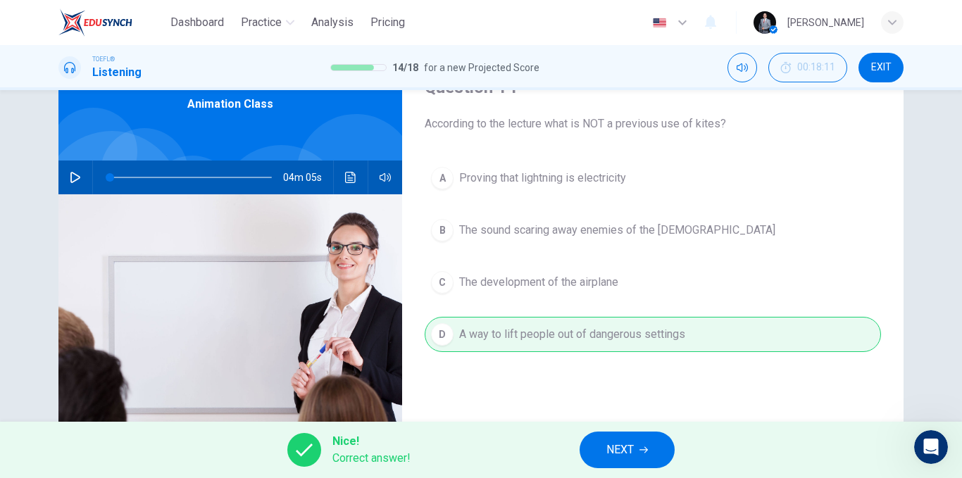
click at [598, 444] on button "NEXT" at bounding box center [626, 450] width 95 height 37
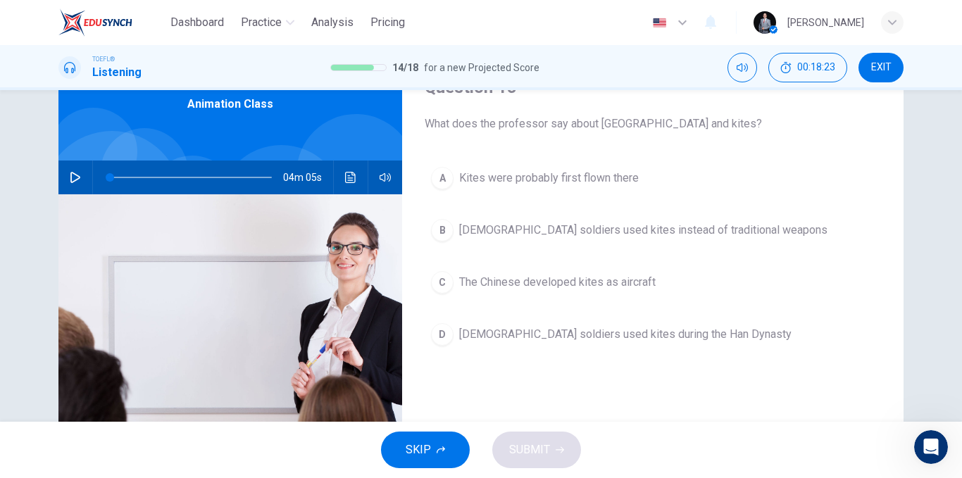
click at [589, 232] on span "[DEMOGRAPHIC_DATA] soldiers used kites instead of traditional weapons" at bounding box center [643, 230] width 368 height 17
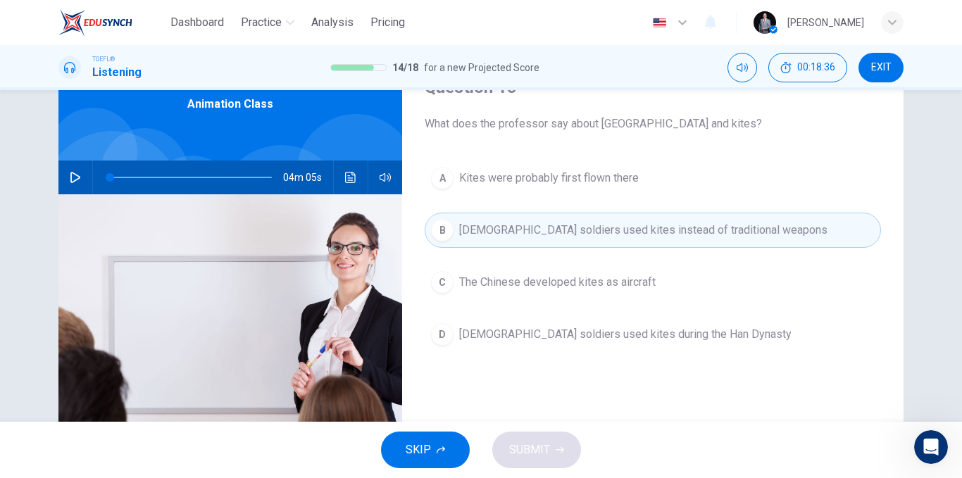
click at [586, 290] on button "C The Chinese developed kites as aircraft" at bounding box center [653, 282] width 456 height 35
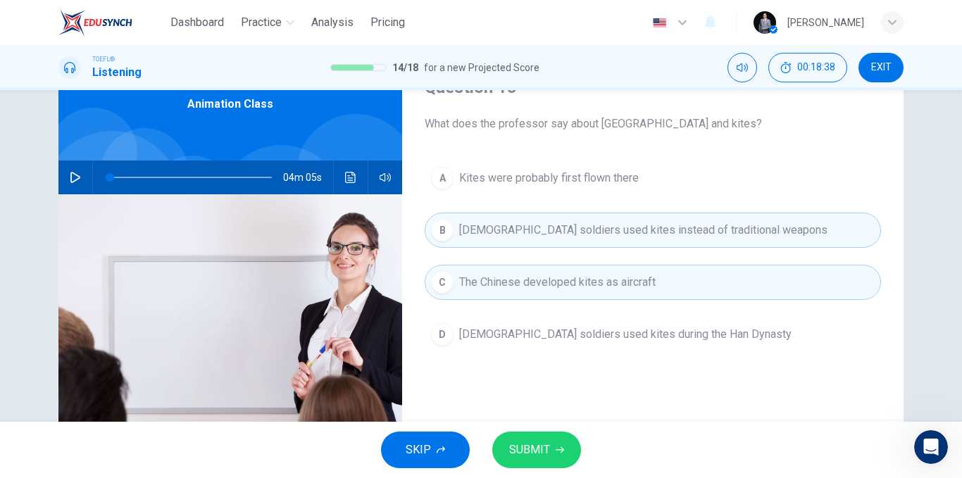
click at [551, 441] on button "SUBMIT" at bounding box center [536, 450] width 89 height 37
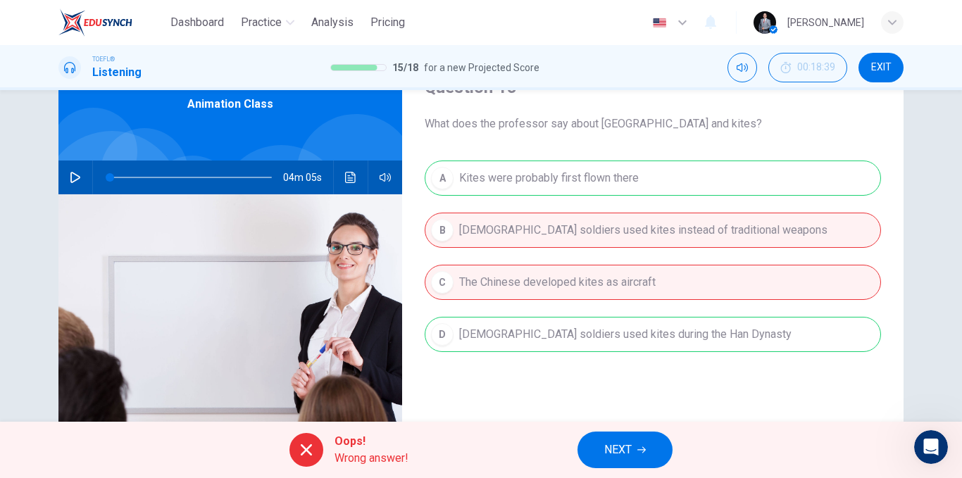
click at [641, 450] on icon "button" at bounding box center [641, 450] width 8 height 8
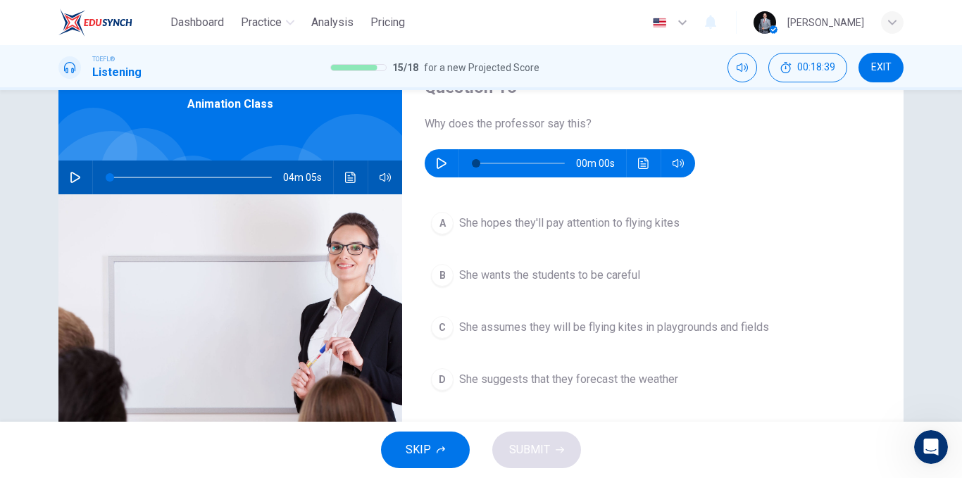
click at [445, 175] on div "00m 00s" at bounding box center [560, 163] width 270 height 28
click at [440, 168] on icon "button" at bounding box center [441, 163] width 11 height 11
type input "0"
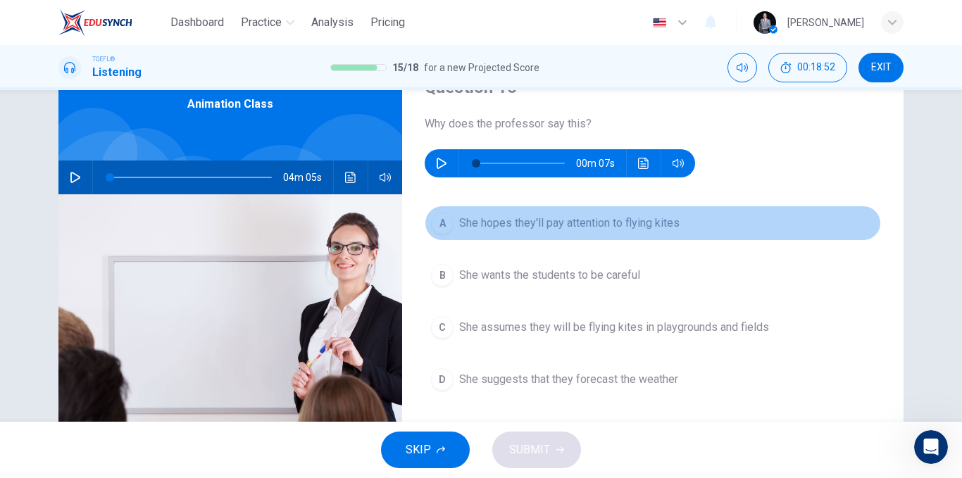
click at [641, 227] on span "She hopes they'll pay attention to flying kites" at bounding box center [569, 223] width 220 height 17
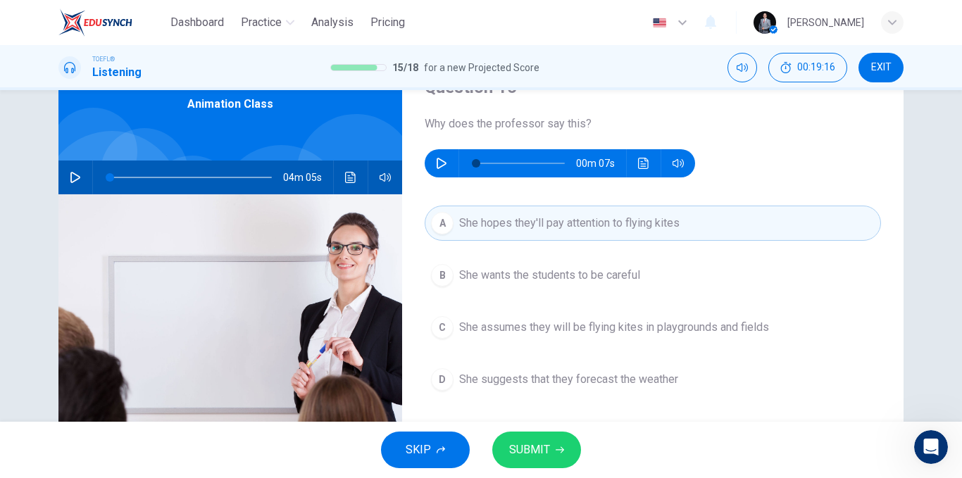
click at [583, 329] on span "She assumes they will be flying kites in playgrounds and fields" at bounding box center [614, 327] width 310 height 17
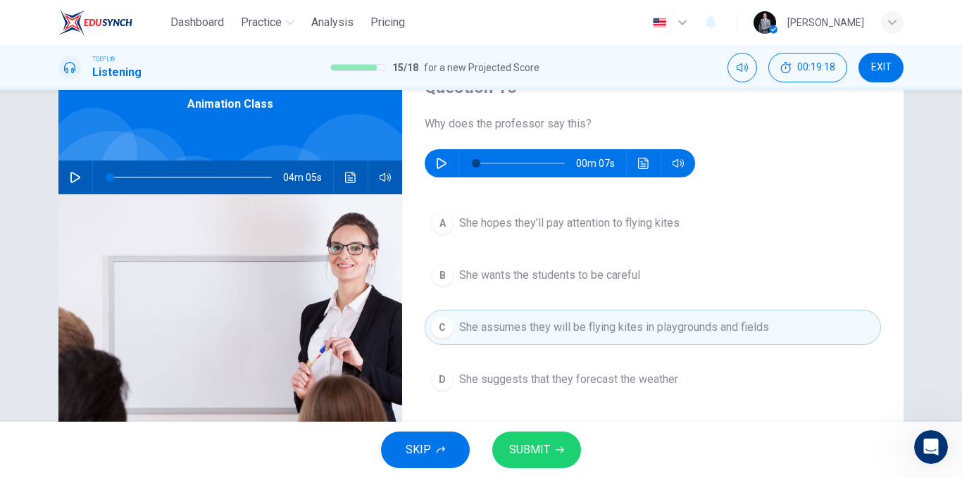
click at [557, 446] on icon "button" at bounding box center [559, 450] width 8 height 8
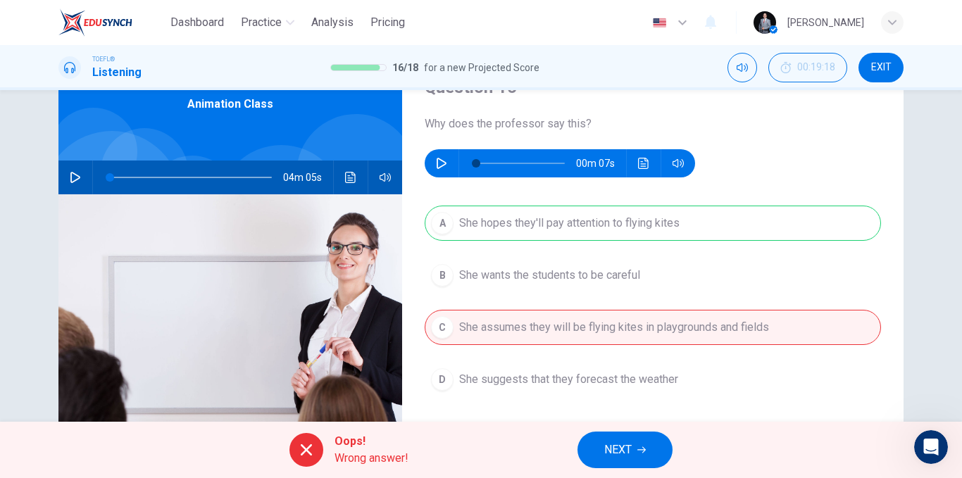
click at [606, 439] on button "NEXT" at bounding box center [624, 450] width 95 height 37
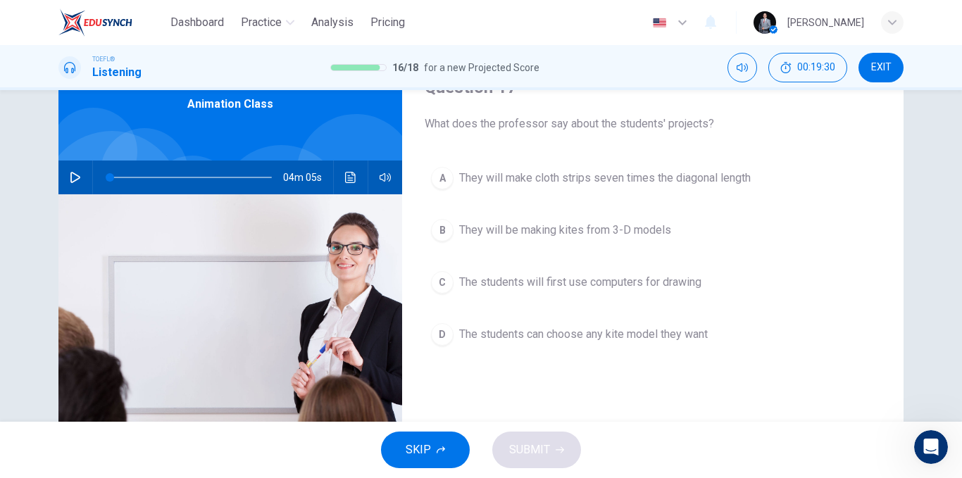
click at [591, 233] on span "They will be making kites from 3-D models" at bounding box center [565, 230] width 212 height 17
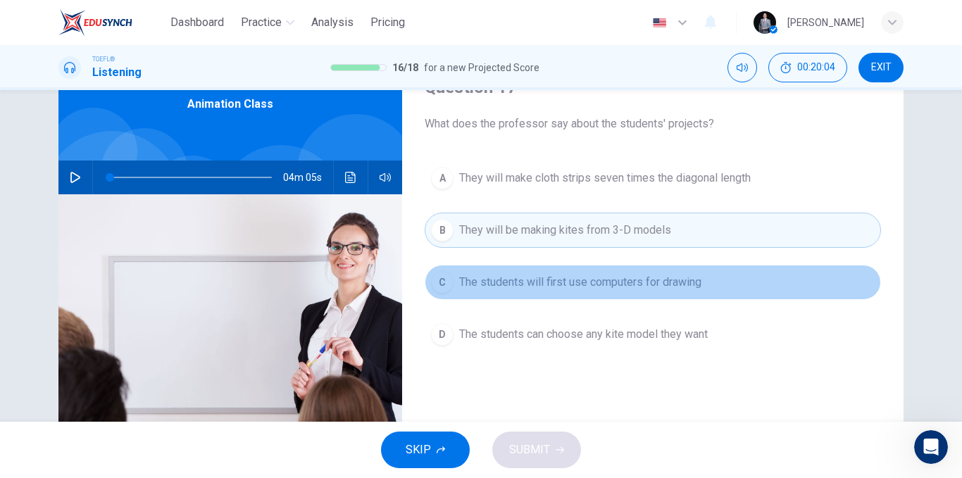
click at [675, 288] on span "The students will first use computers for drawing" at bounding box center [580, 282] width 242 height 17
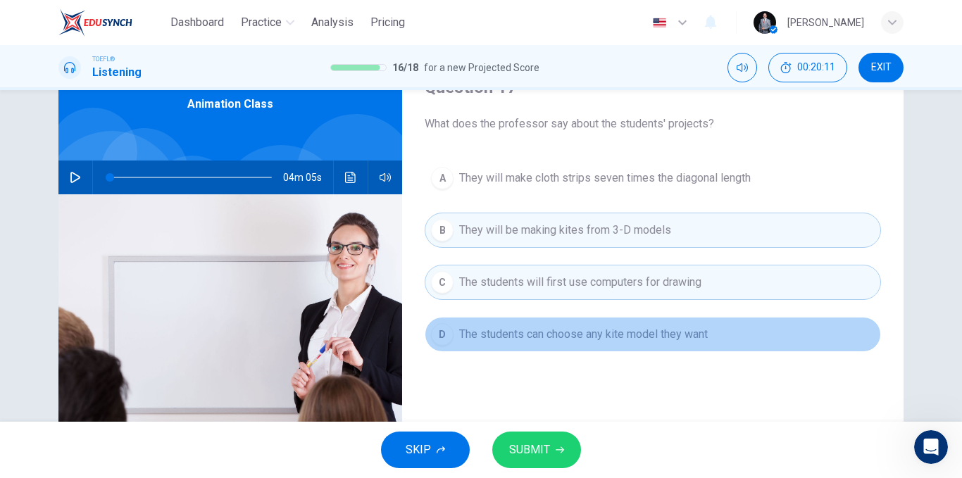
click at [662, 339] on span "The students can choose any kite model they want" at bounding box center [583, 334] width 249 height 17
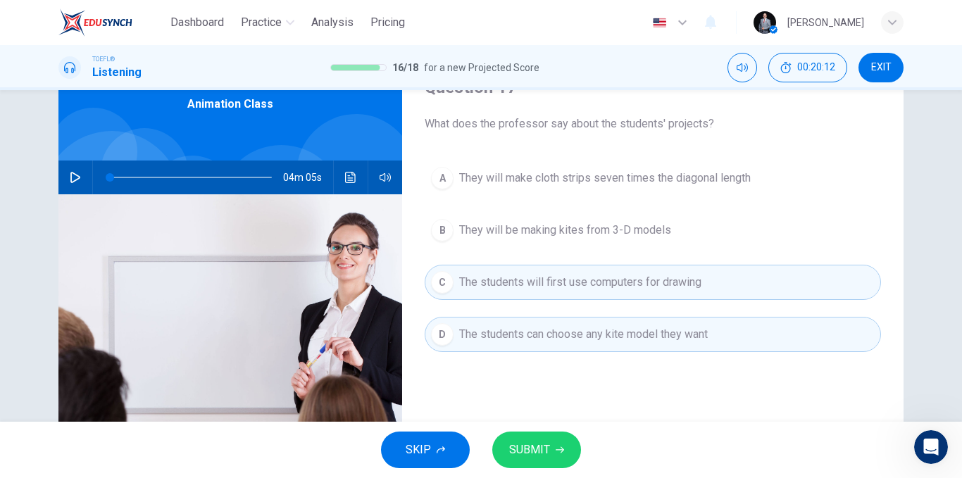
click at [568, 236] on span "They will be making kites from 3-D models" at bounding box center [565, 230] width 212 height 17
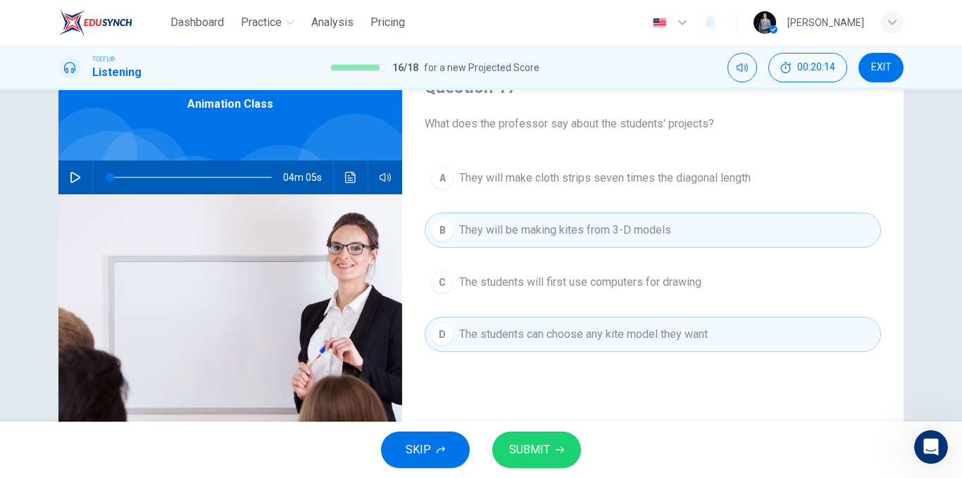
click at [561, 444] on button "SUBMIT" at bounding box center [536, 450] width 89 height 37
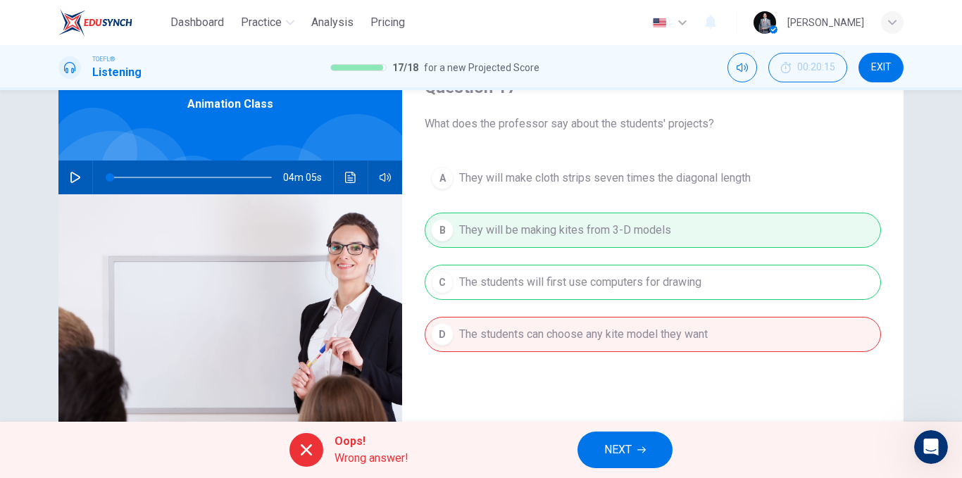
click at [611, 446] on span "NEXT" at bounding box center [617, 450] width 27 height 20
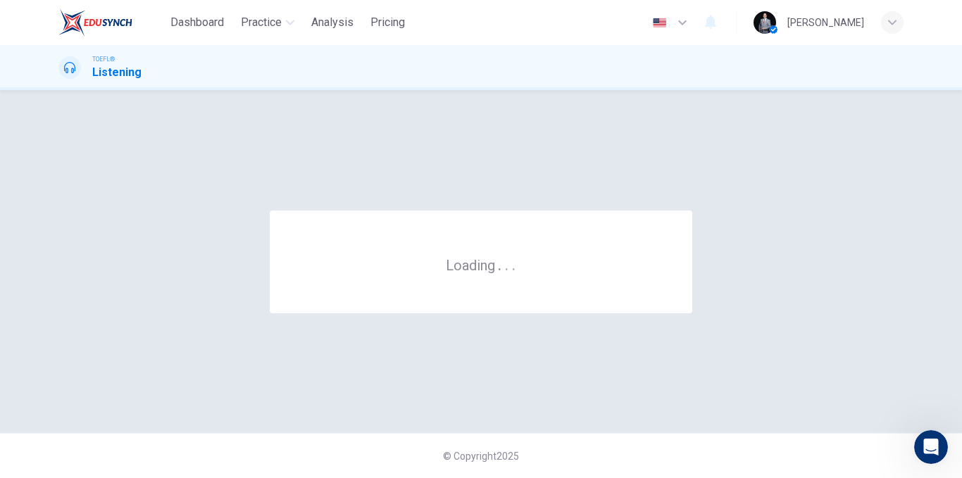
scroll to position [0, 0]
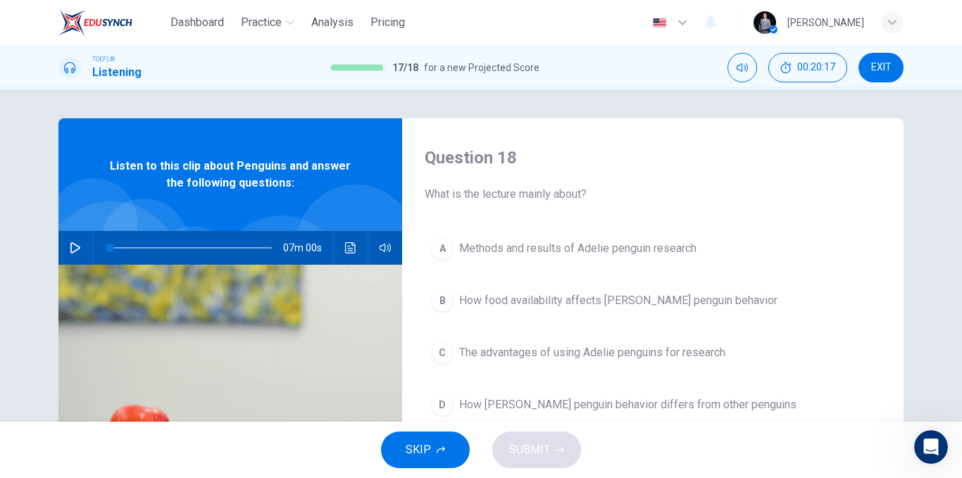
click at [78, 246] on button "button" at bounding box center [75, 248] width 23 height 34
click at [585, 403] on span "How [PERSON_NAME] penguin behavior differs from other penguins" at bounding box center [627, 404] width 337 height 17
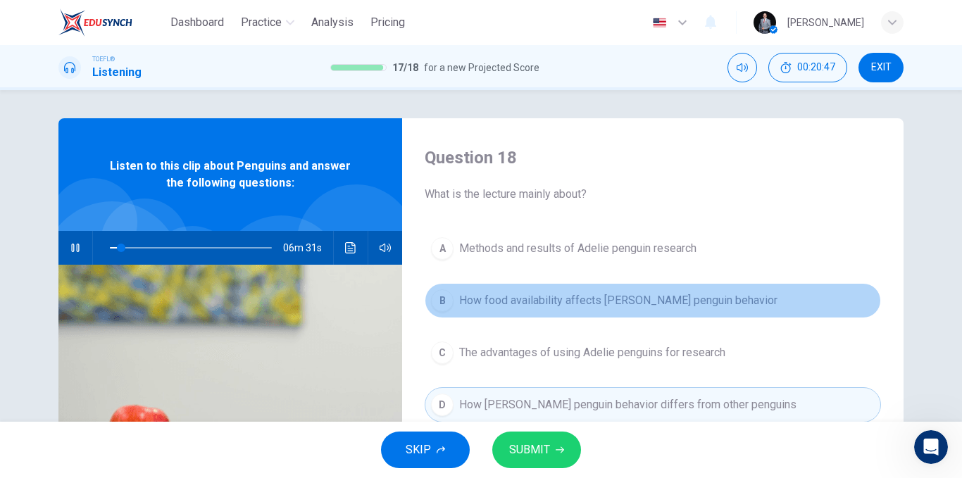
click at [535, 305] on span "How food availability affects [PERSON_NAME] penguin behavior" at bounding box center [618, 300] width 318 height 17
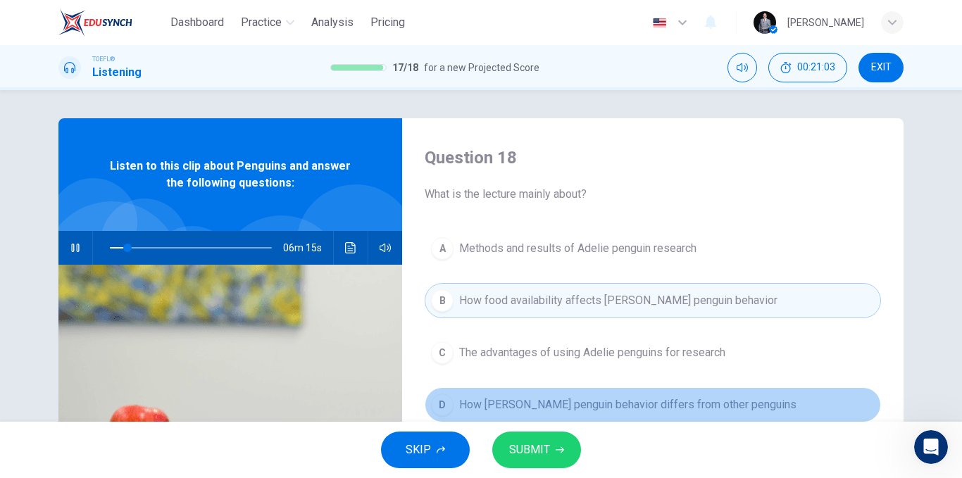
click at [593, 403] on span "How [PERSON_NAME] penguin behavior differs from other penguins" at bounding box center [627, 404] width 337 height 17
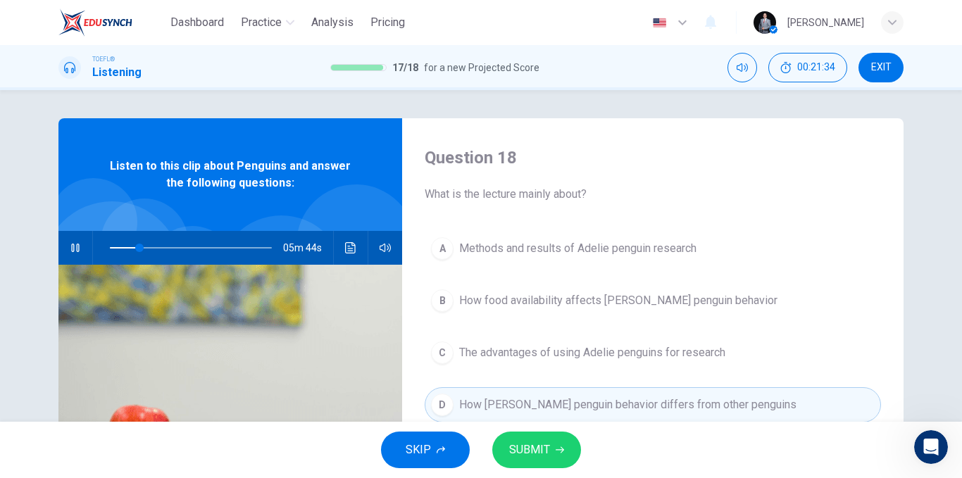
click at [535, 435] on button "SUBMIT" at bounding box center [536, 450] width 89 height 37
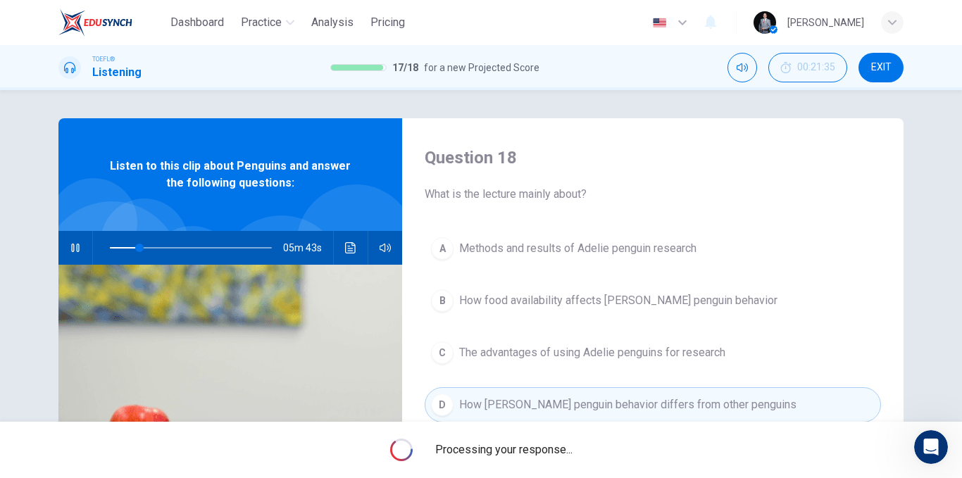
type input "19"
